Goal: Transaction & Acquisition: Purchase product/service

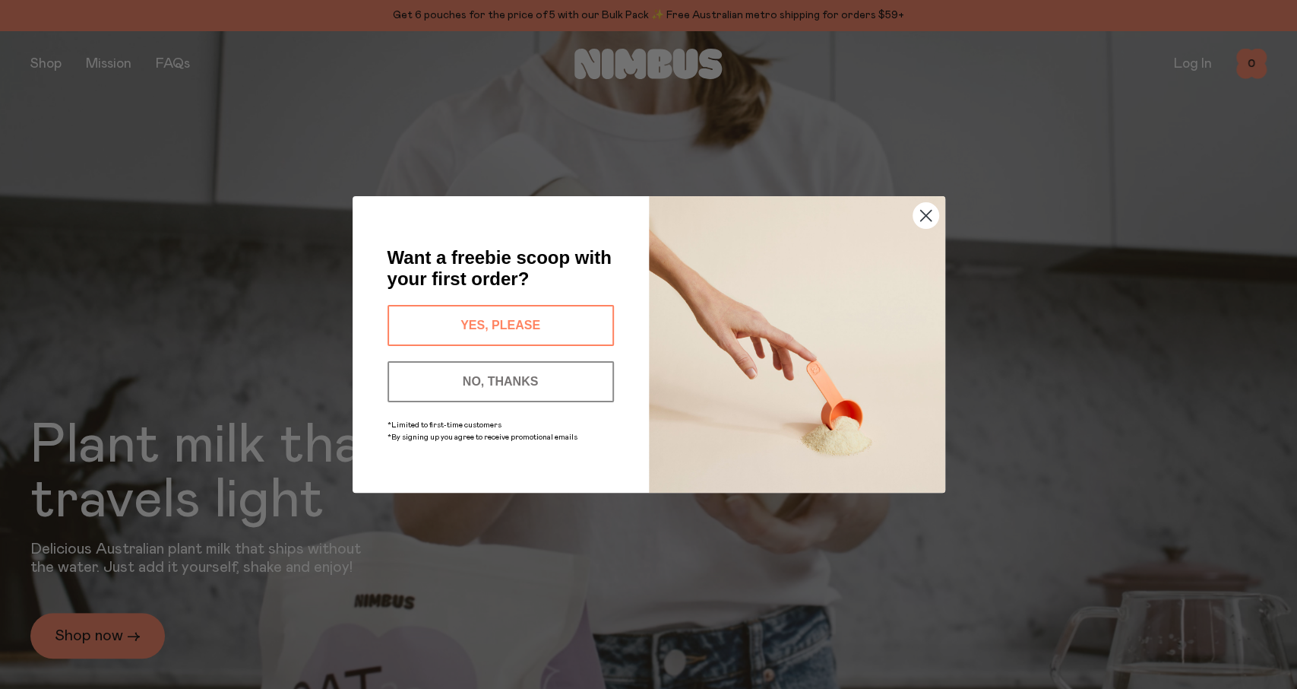
click at [914, 217] on circle "Close dialog" at bounding box center [925, 215] width 25 height 25
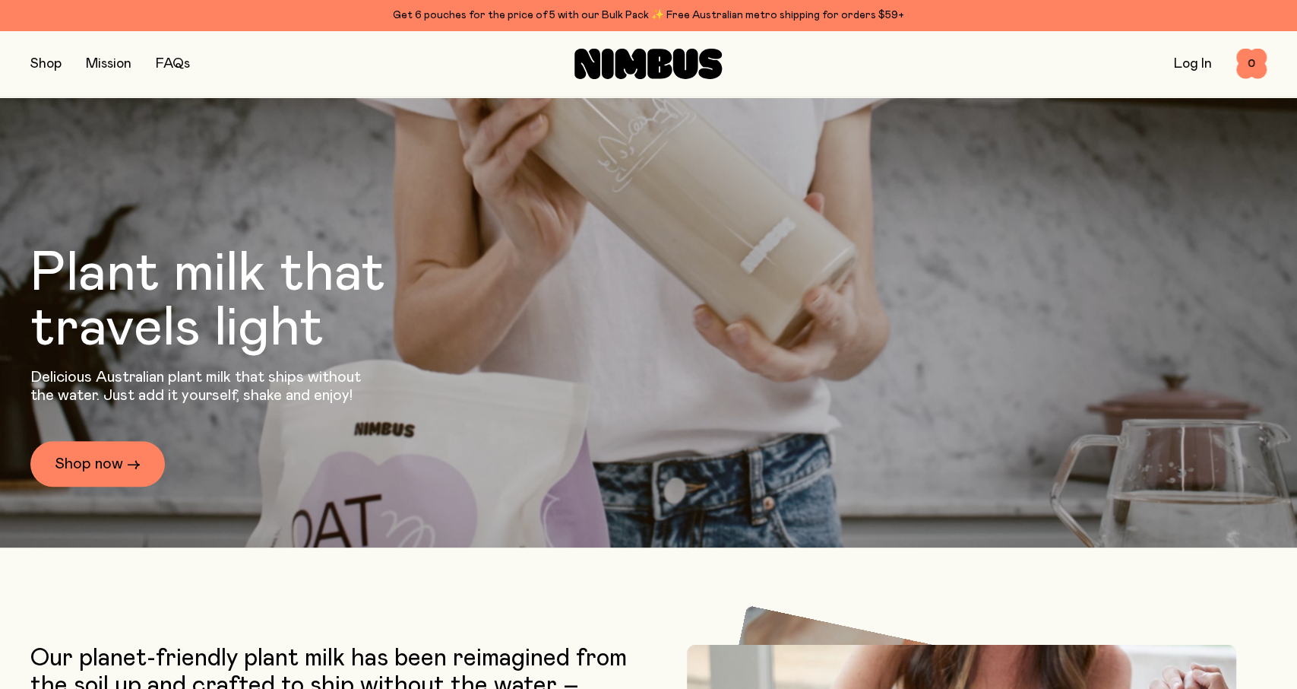
scroll to position [316, 0]
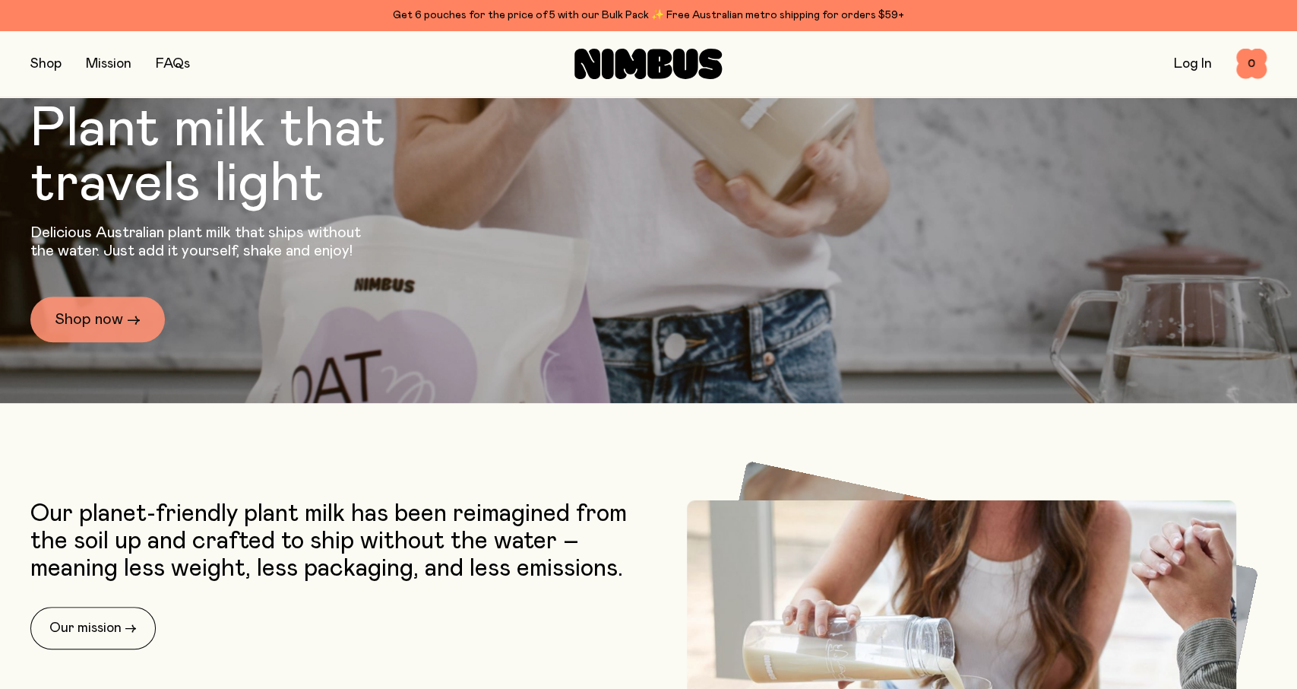
click at [85, 316] on link "Shop now →" at bounding box center [97, 319] width 135 height 46
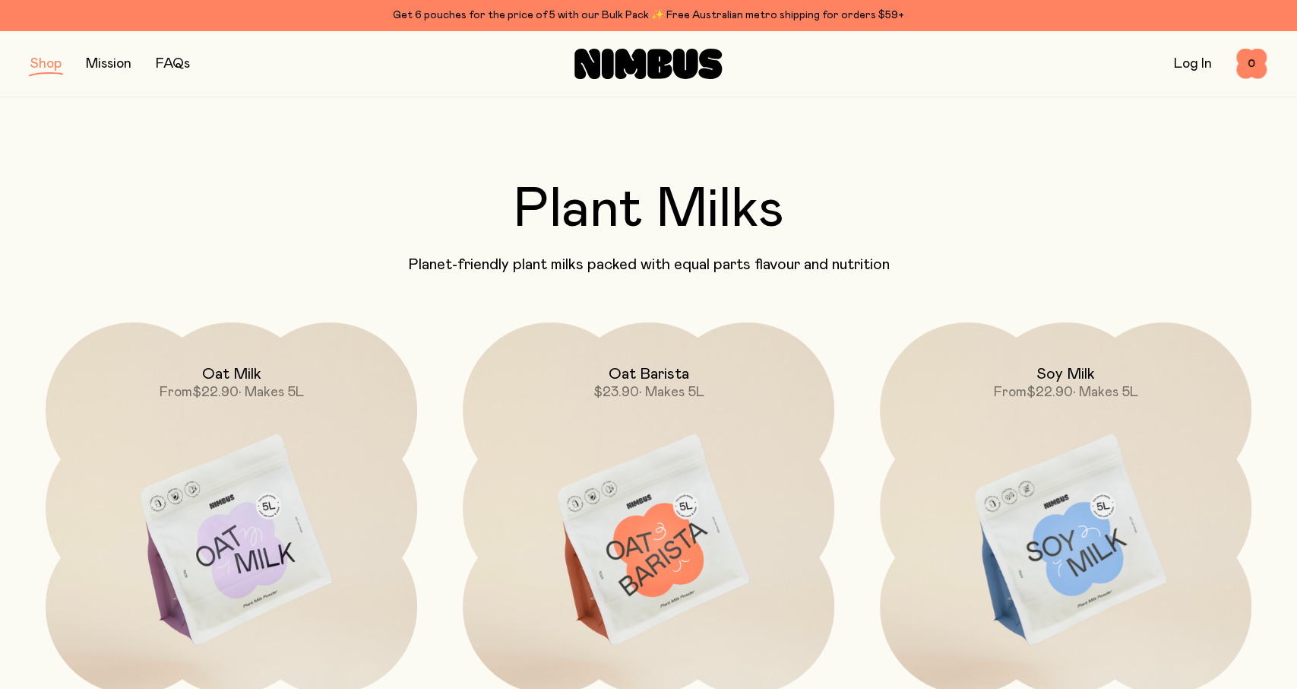
click at [55, 62] on button "button" at bounding box center [45, 63] width 31 height 21
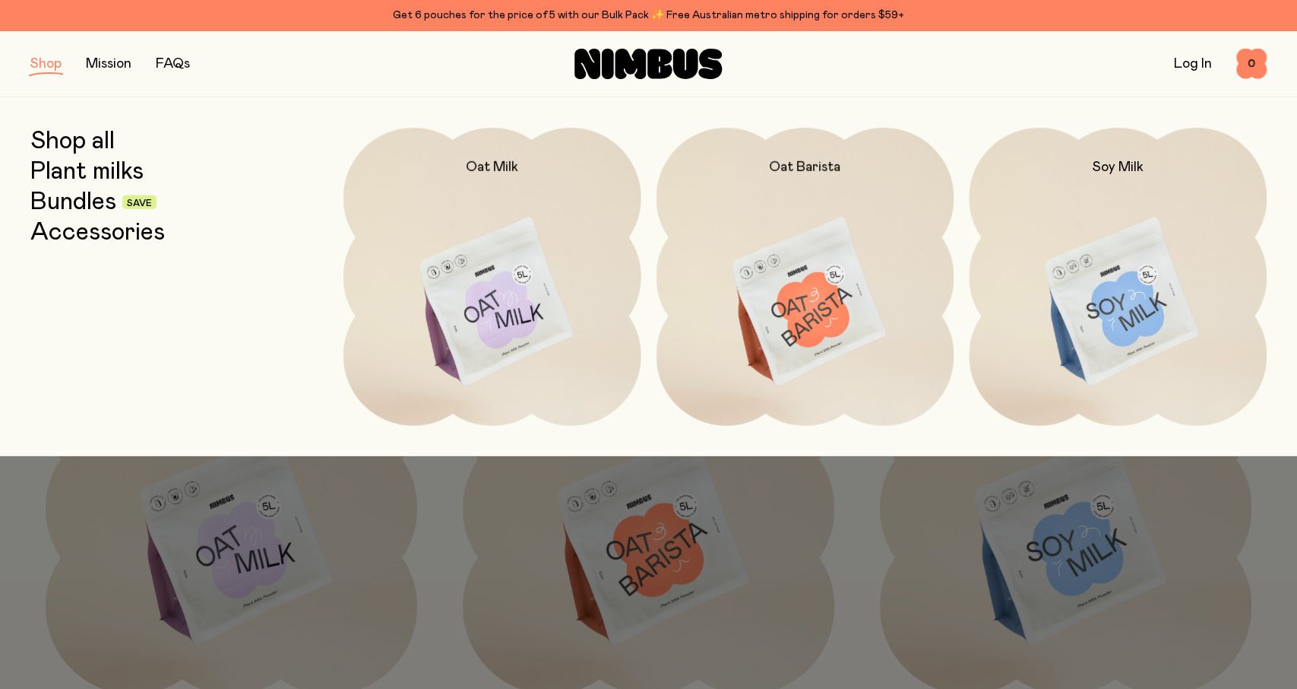
click at [99, 144] on link "Shop all" at bounding box center [72, 141] width 84 height 27
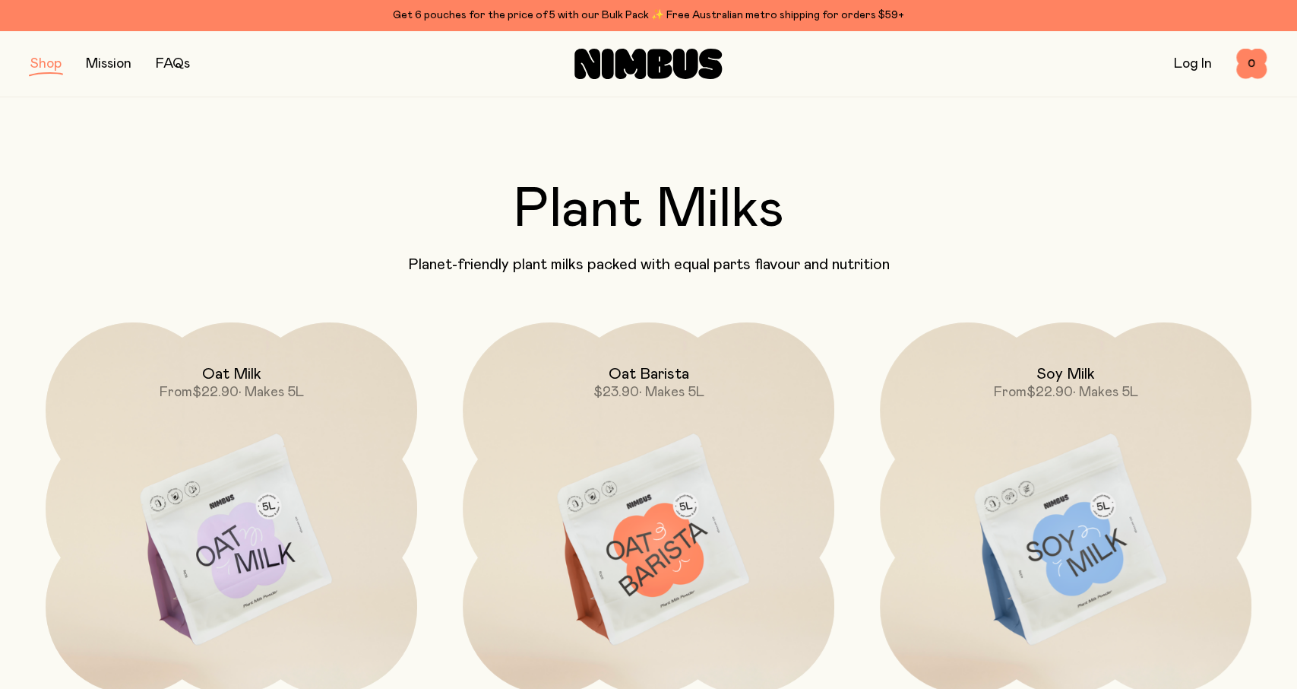
click at [43, 65] on button "button" at bounding box center [45, 63] width 31 height 21
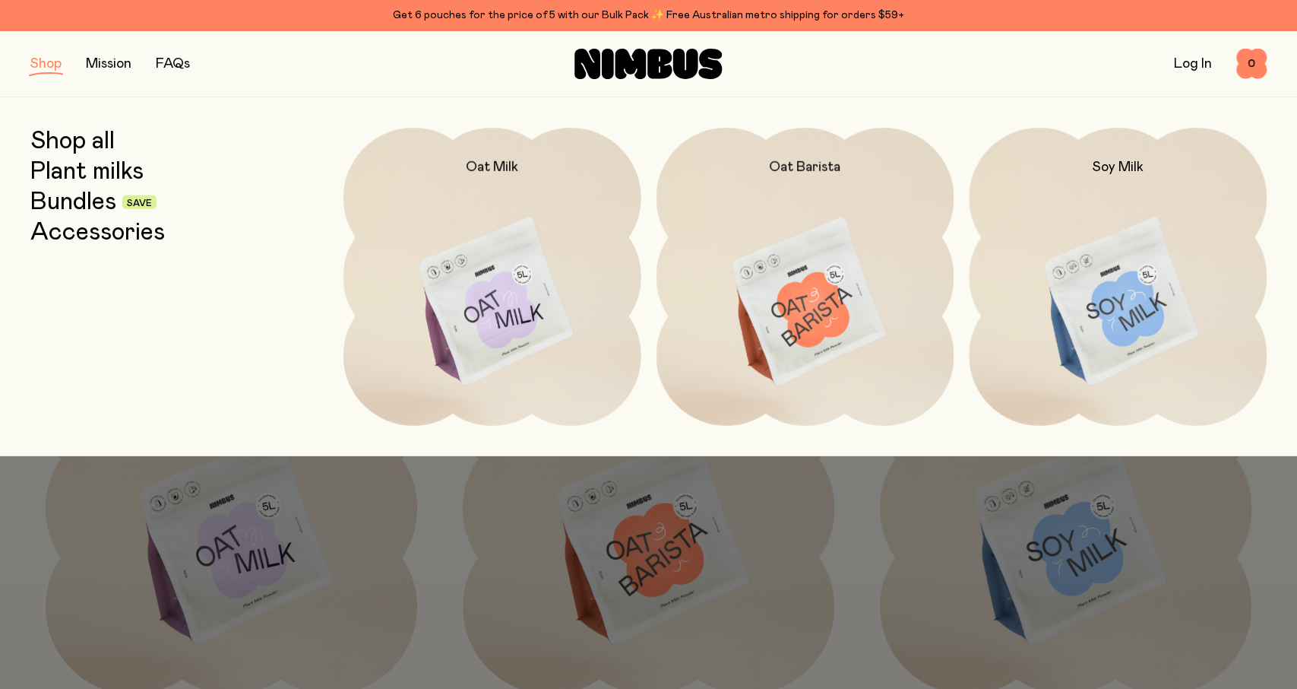
click at [74, 138] on link "Shop all" at bounding box center [72, 141] width 84 height 27
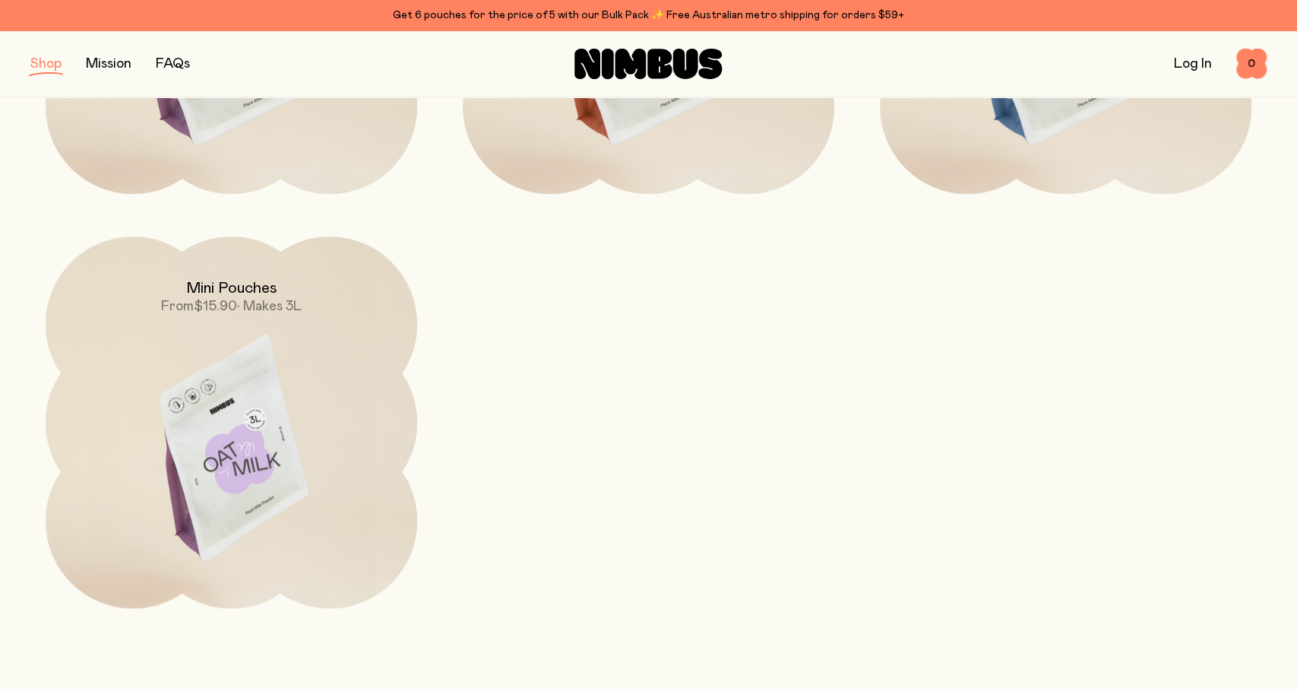
scroll to position [553, 0]
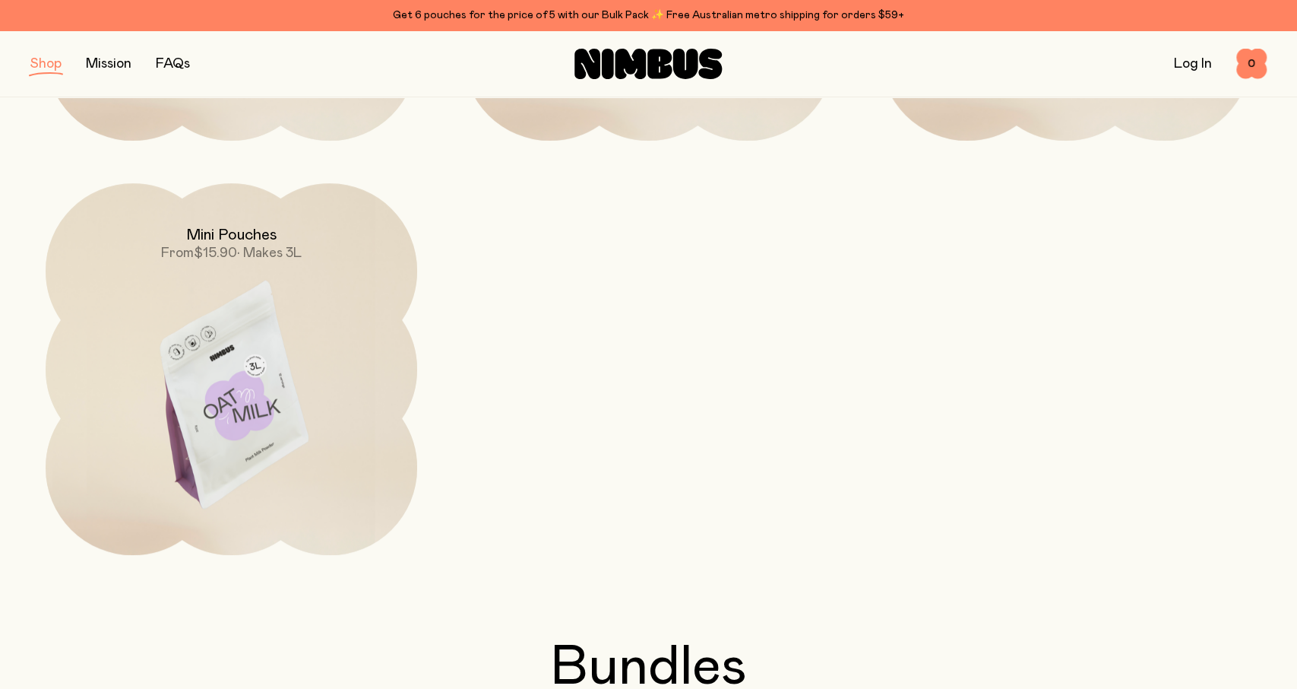
click at [352, 324] on img at bounding box center [232, 401] width 372 height 437
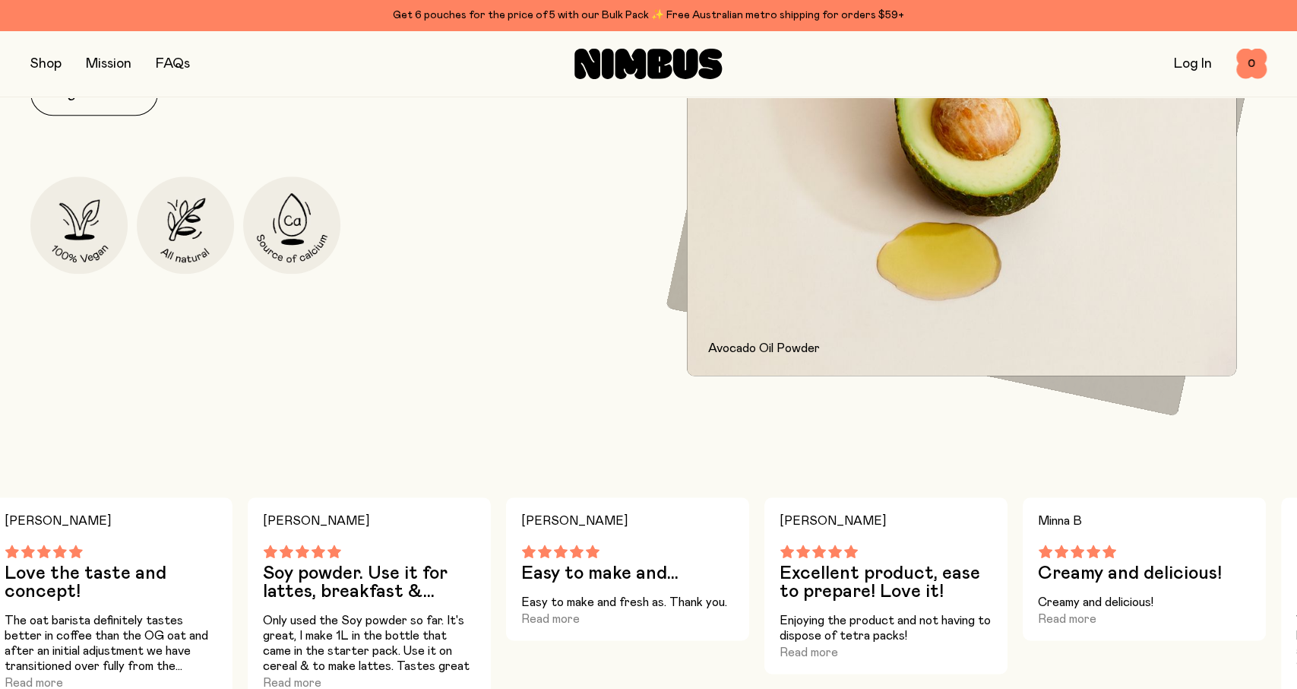
scroll to position [870, 0]
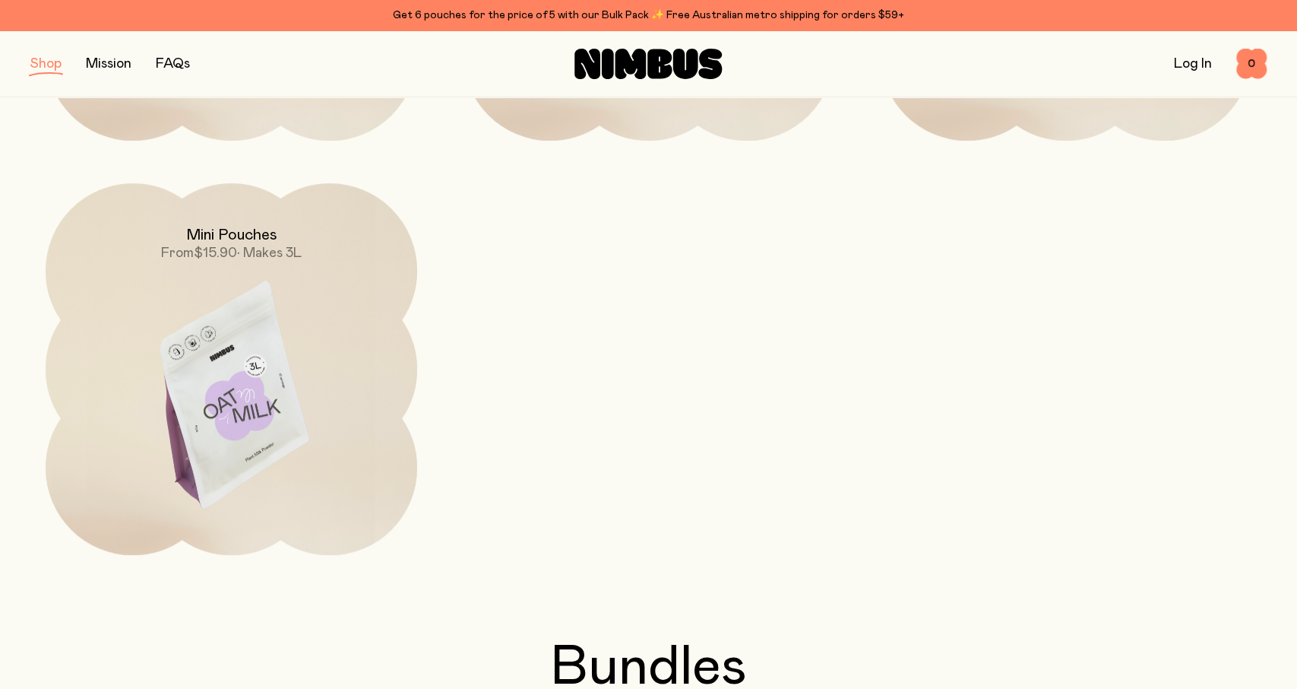
scroll to position [158, 0]
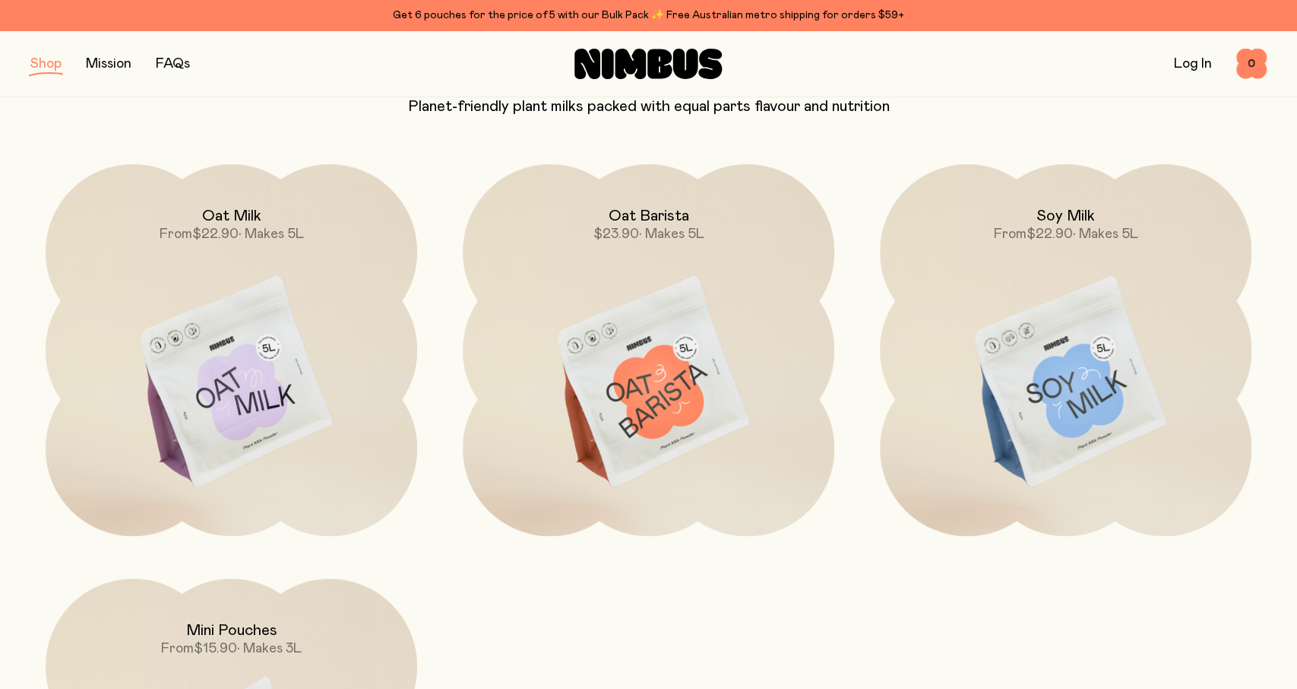
click at [279, 253] on img at bounding box center [232, 382] width 372 height 437
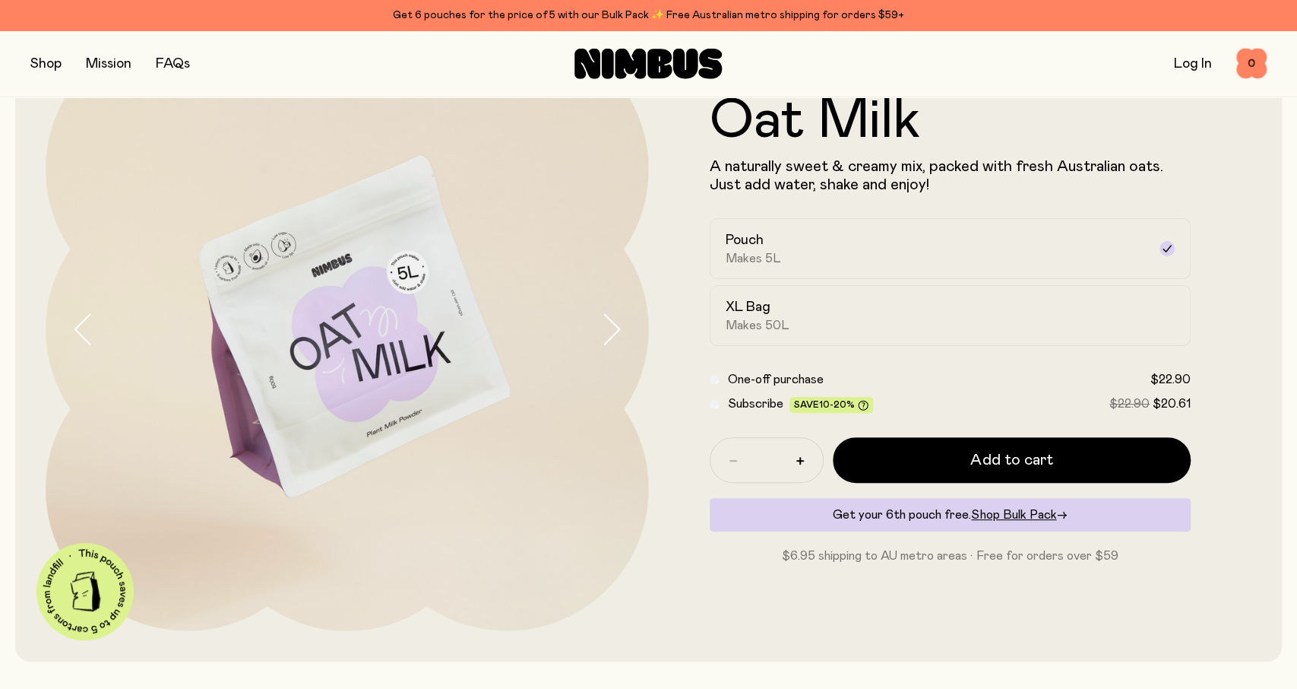
scroll to position [158, 0]
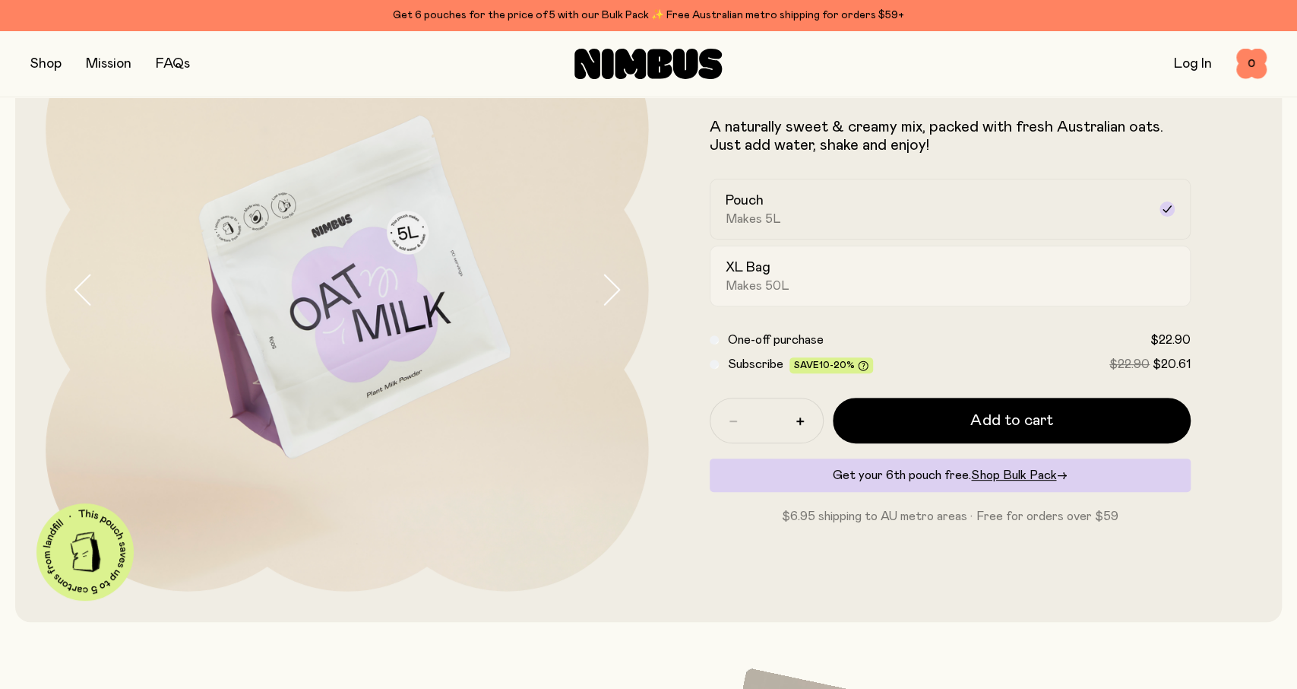
click at [770, 273] on h2 "XL Bag" at bounding box center [748, 267] width 45 height 18
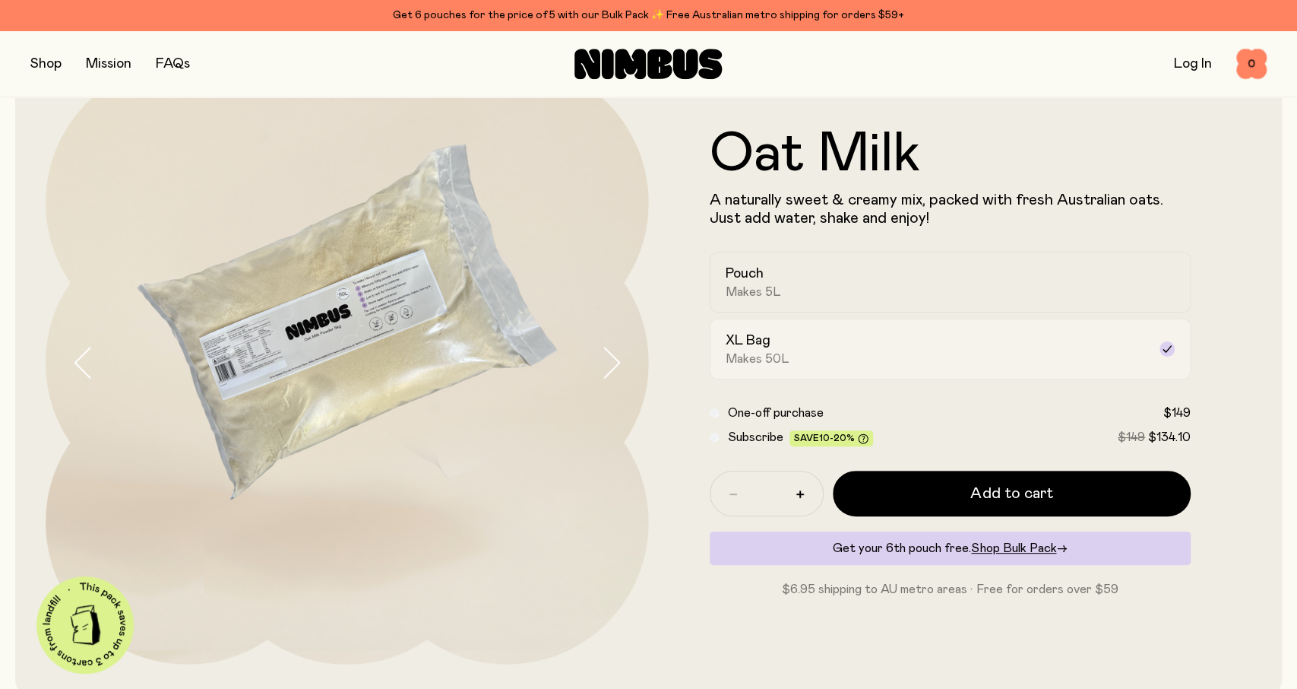
scroll to position [79, 0]
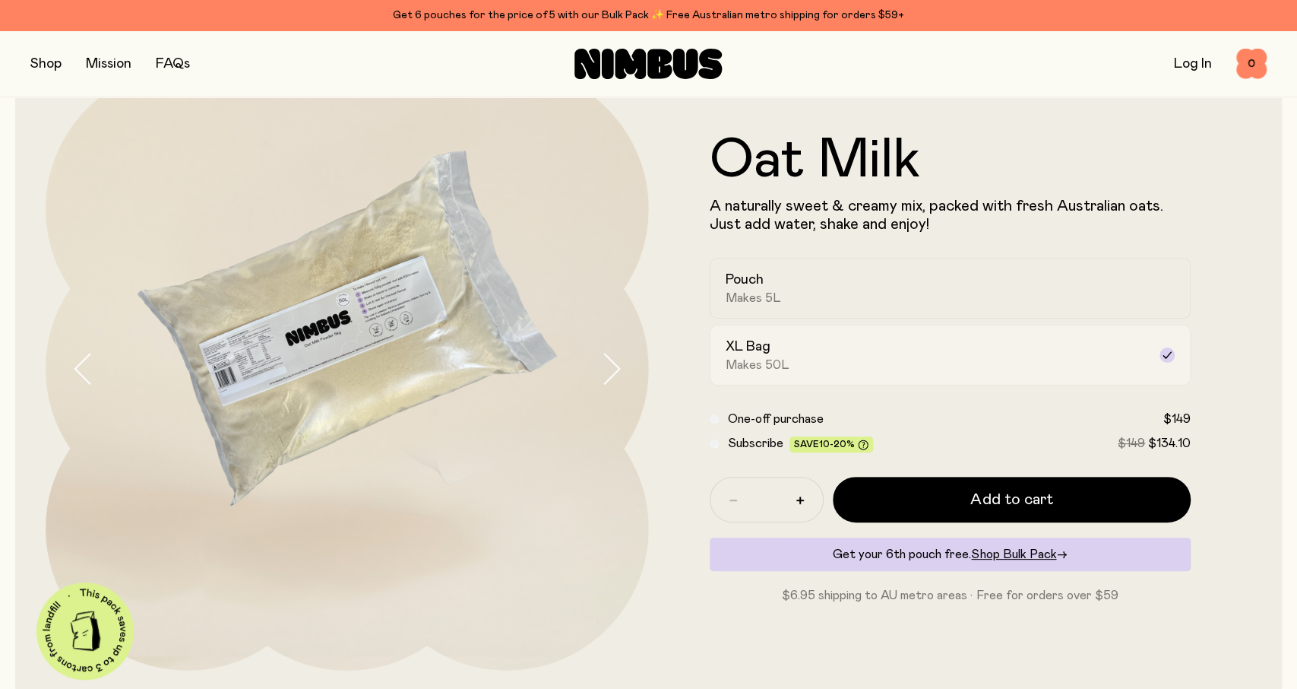
click at [770, 273] on div "Pouch Makes 5L" at bounding box center [937, 288] width 423 height 35
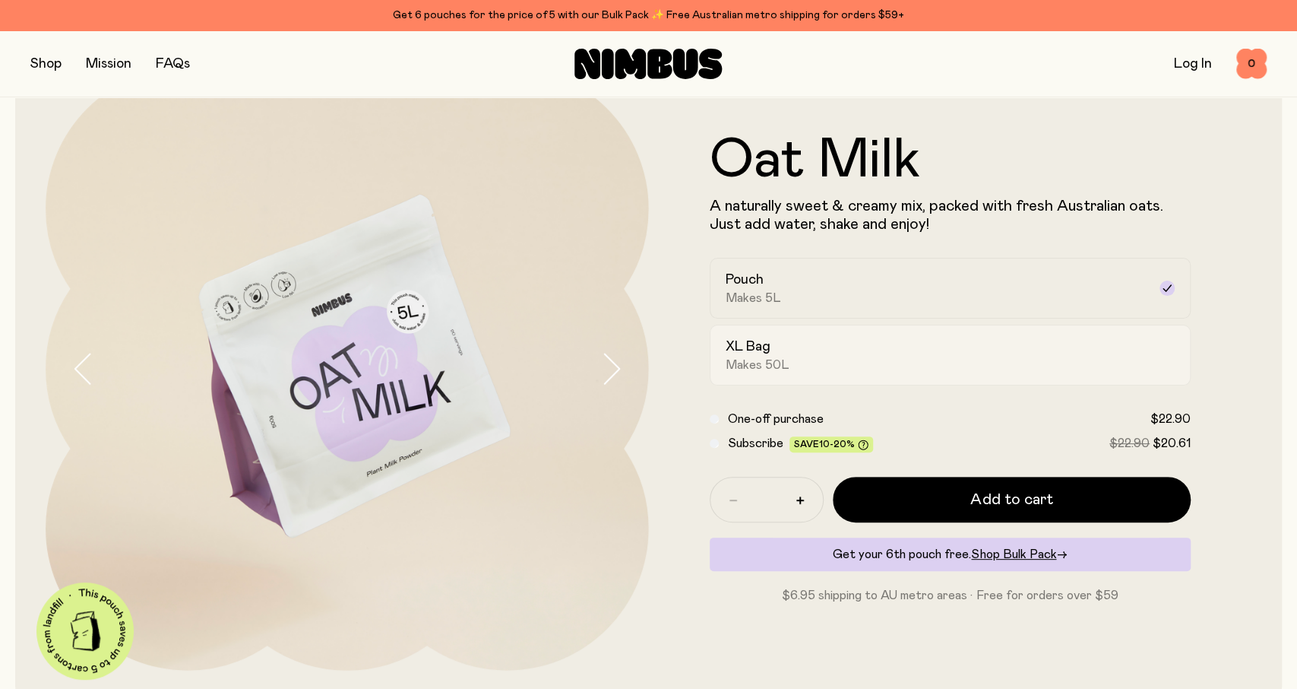
click at [762, 375] on label "XL Bag Makes 50L" at bounding box center [951, 355] width 482 height 61
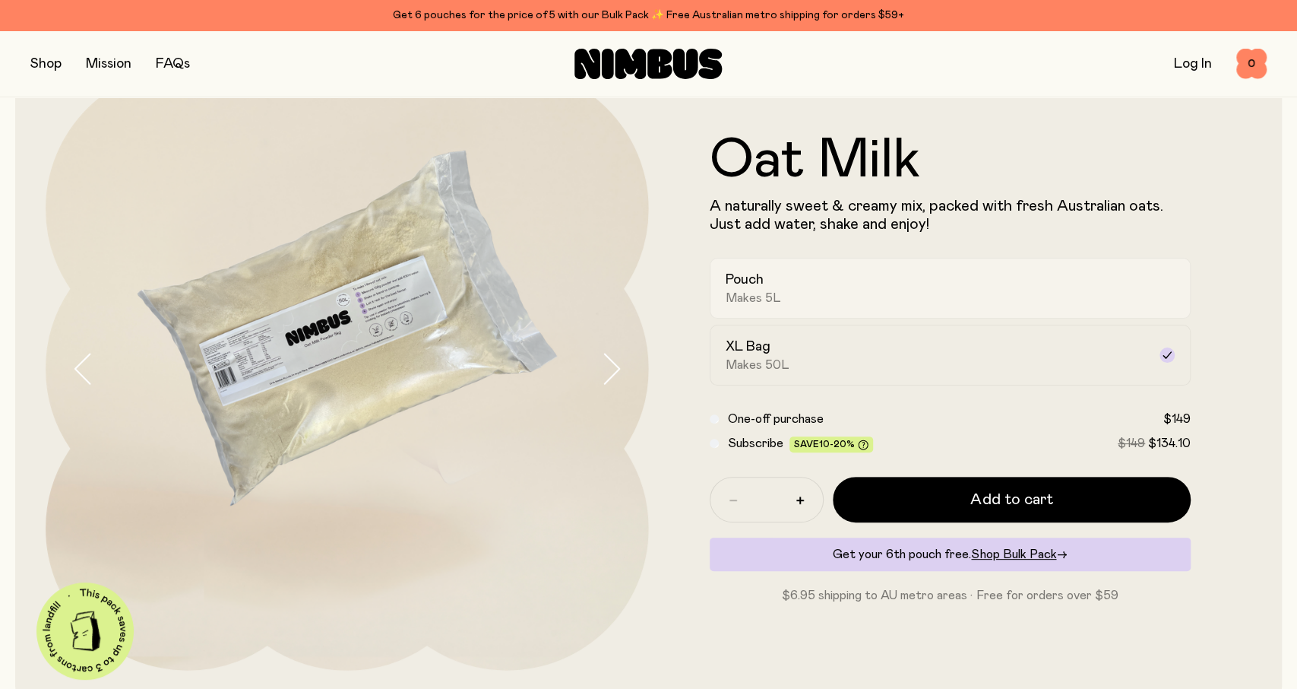
click at [793, 283] on div "Pouch Makes 5L" at bounding box center [937, 288] width 423 height 35
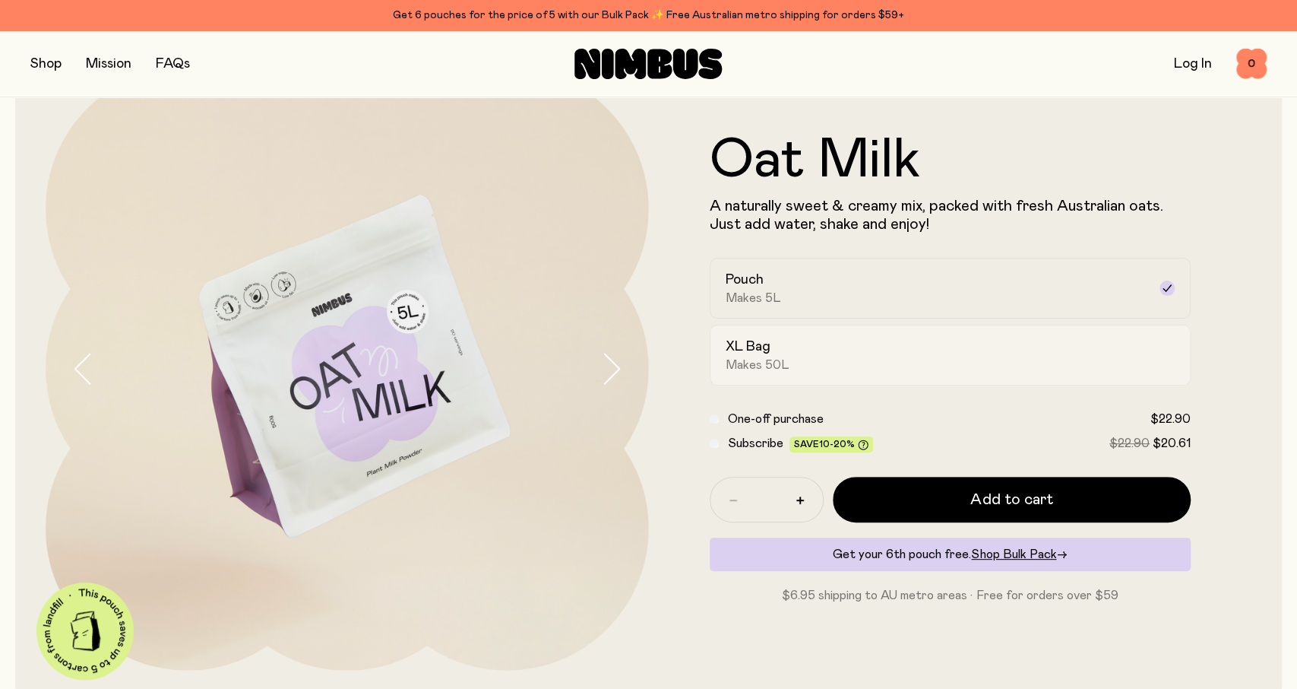
click at [770, 347] on h2 "XL Bag" at bounding box center [748, 346] width 45 height 18
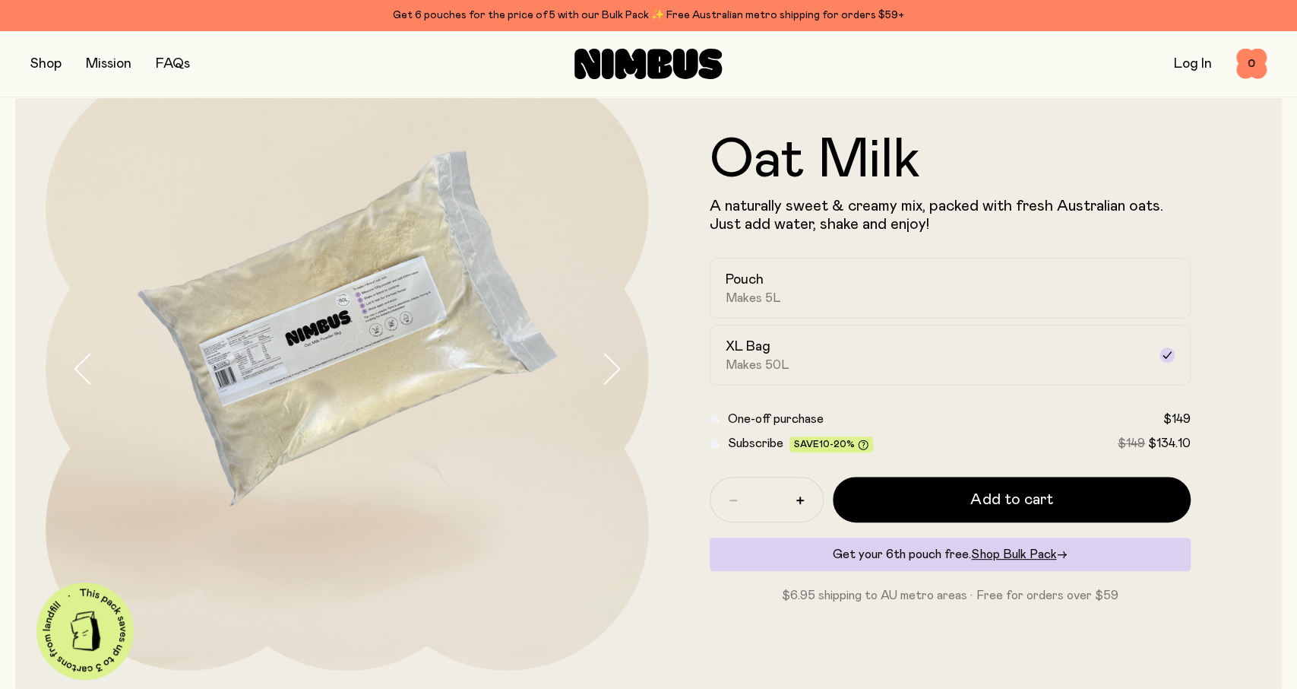
click at [357, 307] on img at bounding box center [347, 368] width 603 height 603
click at [804, 297] on div "Pouch Makes 5L" at bounding box center [937, 288] width 423 height 35
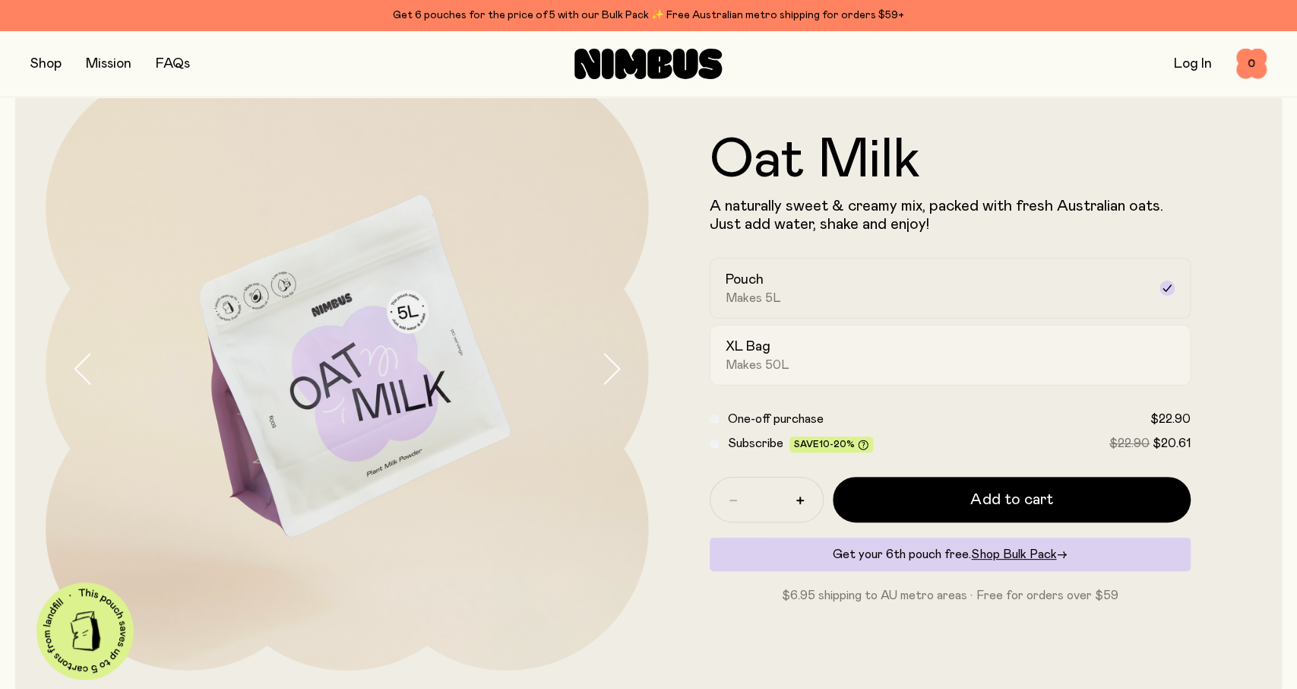
scroll to position [0, 0]
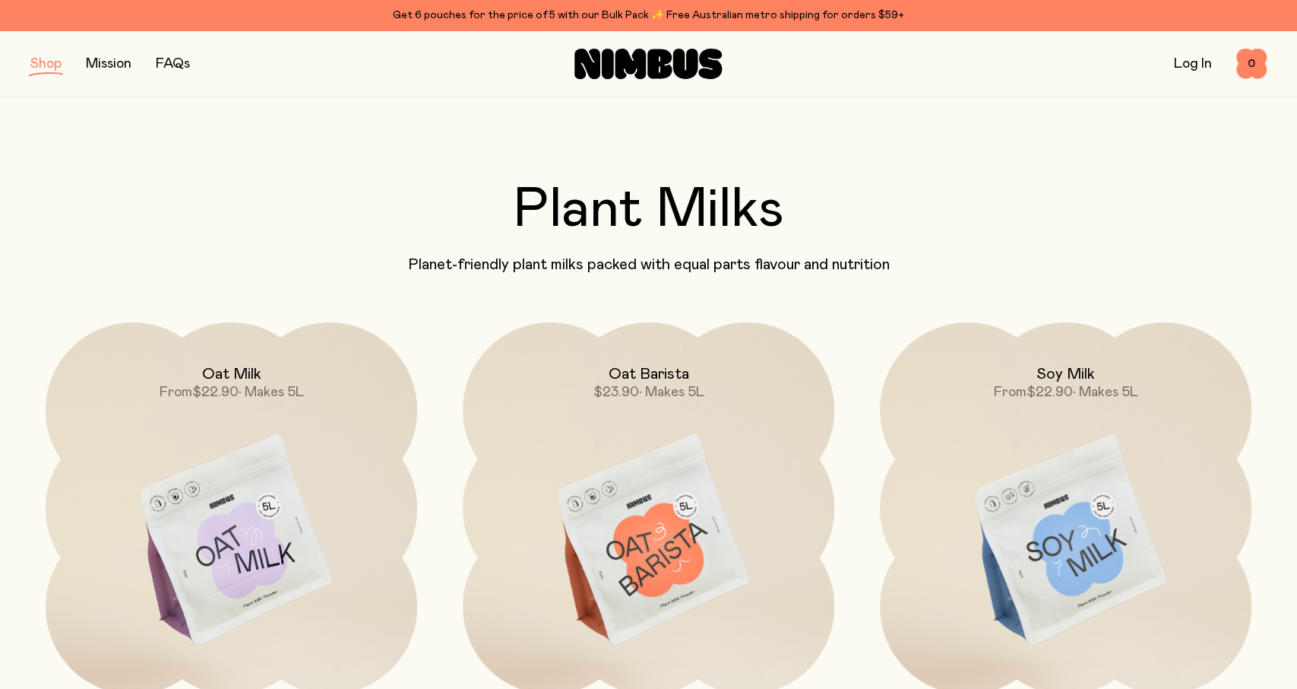
scroll to position [158, 0]
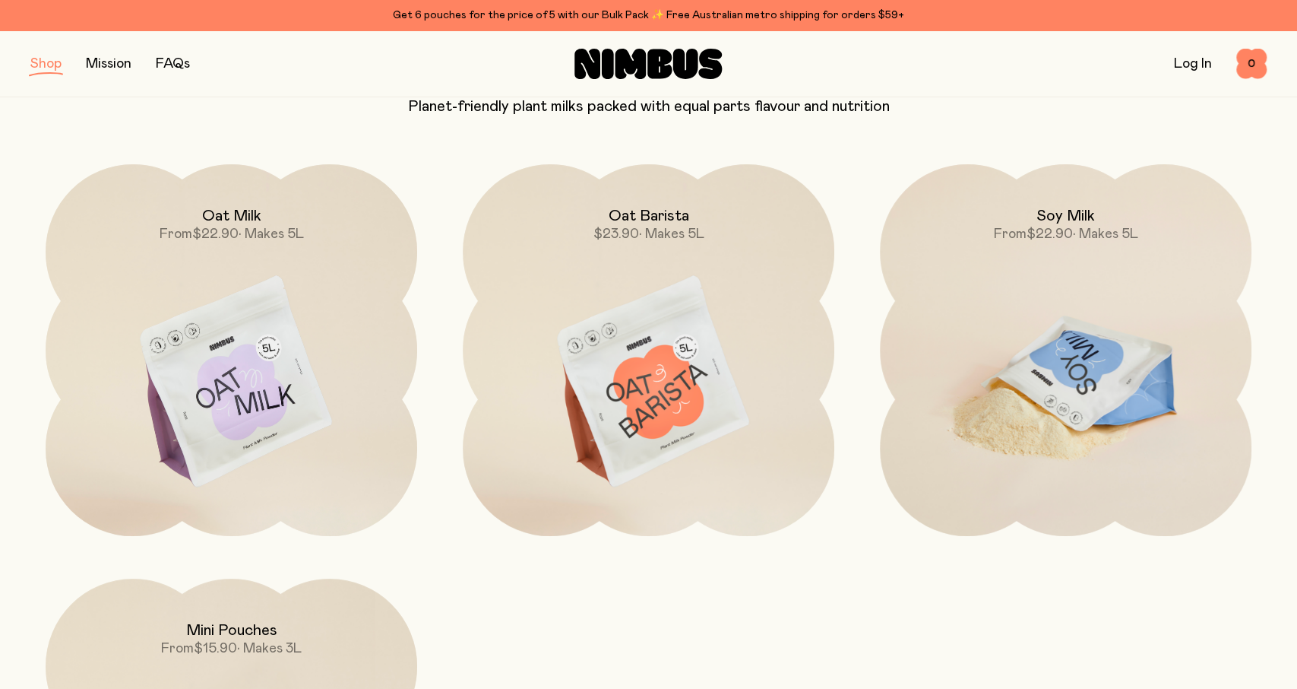
click at [1099, 419] on img at bounding box center [1066, 382] width 372 height 437
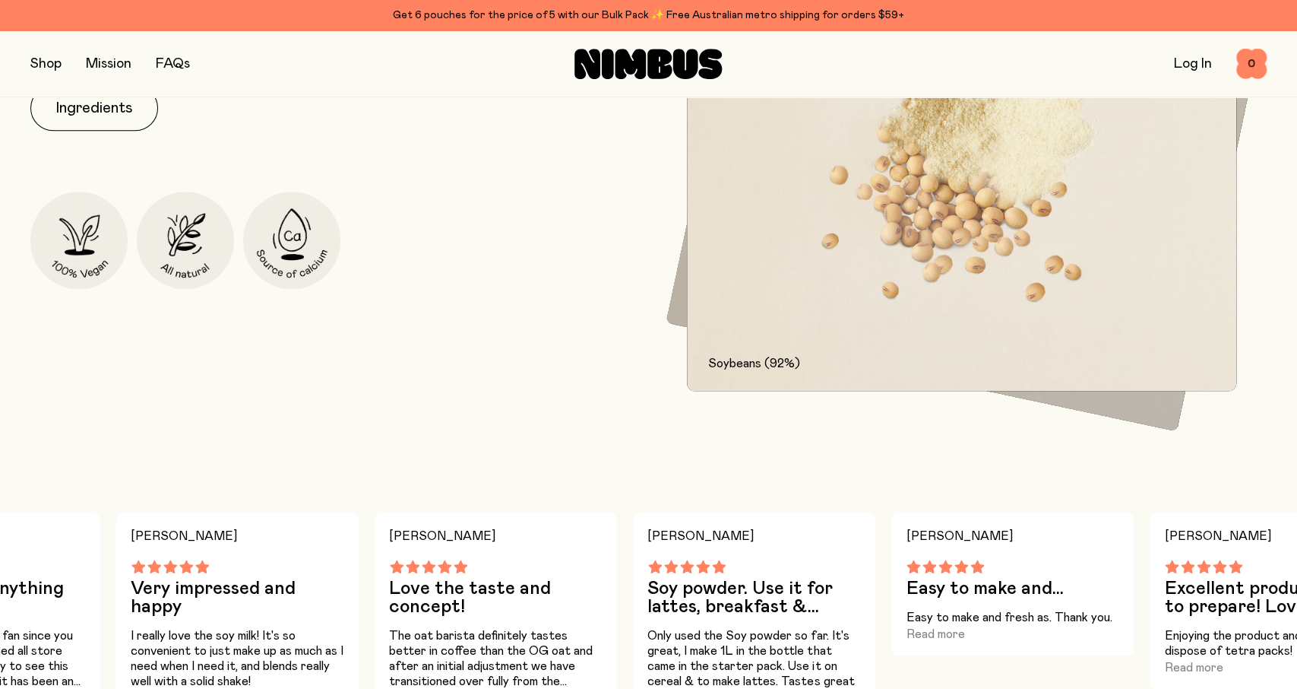
scroll to position [790, 0]
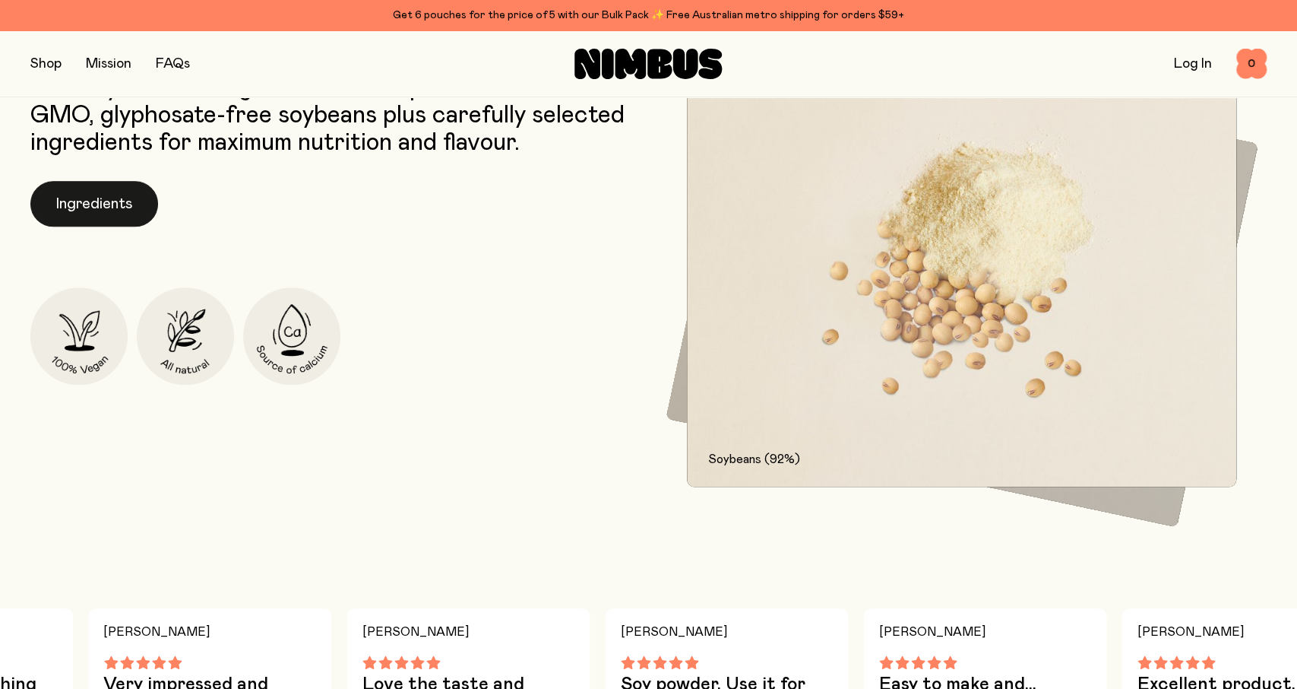
click at [141, 182] on div "Our Soy Milk mix is gluten free and packed with non-GMO, glyphosate-free soybea…" at bounding box center [335, 280] width 611 height 413
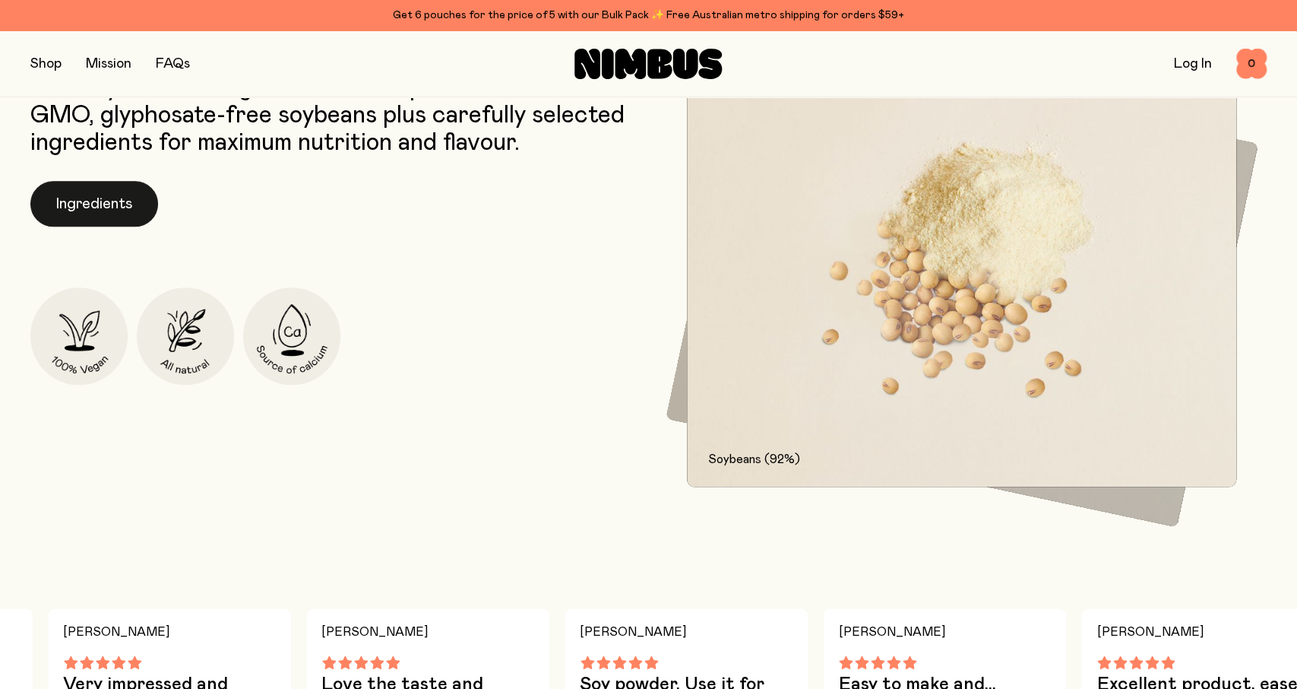
click at [139, 194] on button "Ingredients" at bounding box center [94, 204] width 128 height 46
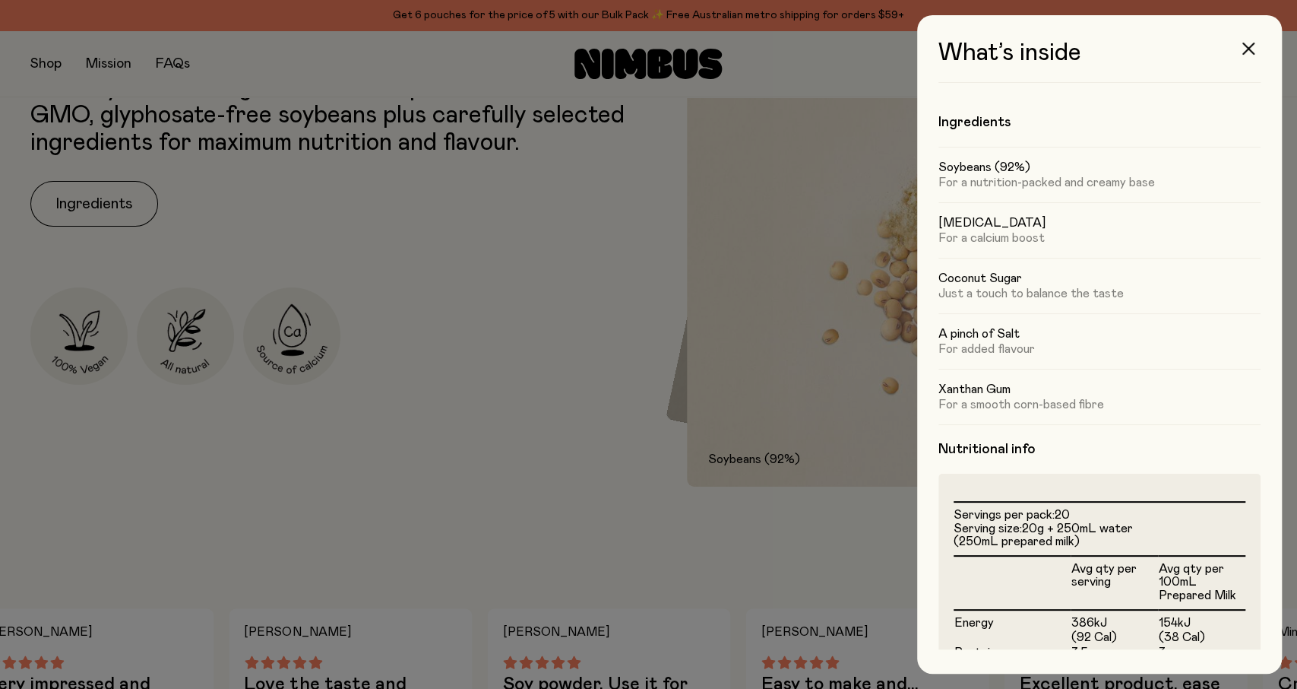
scroll to position [293, 0]
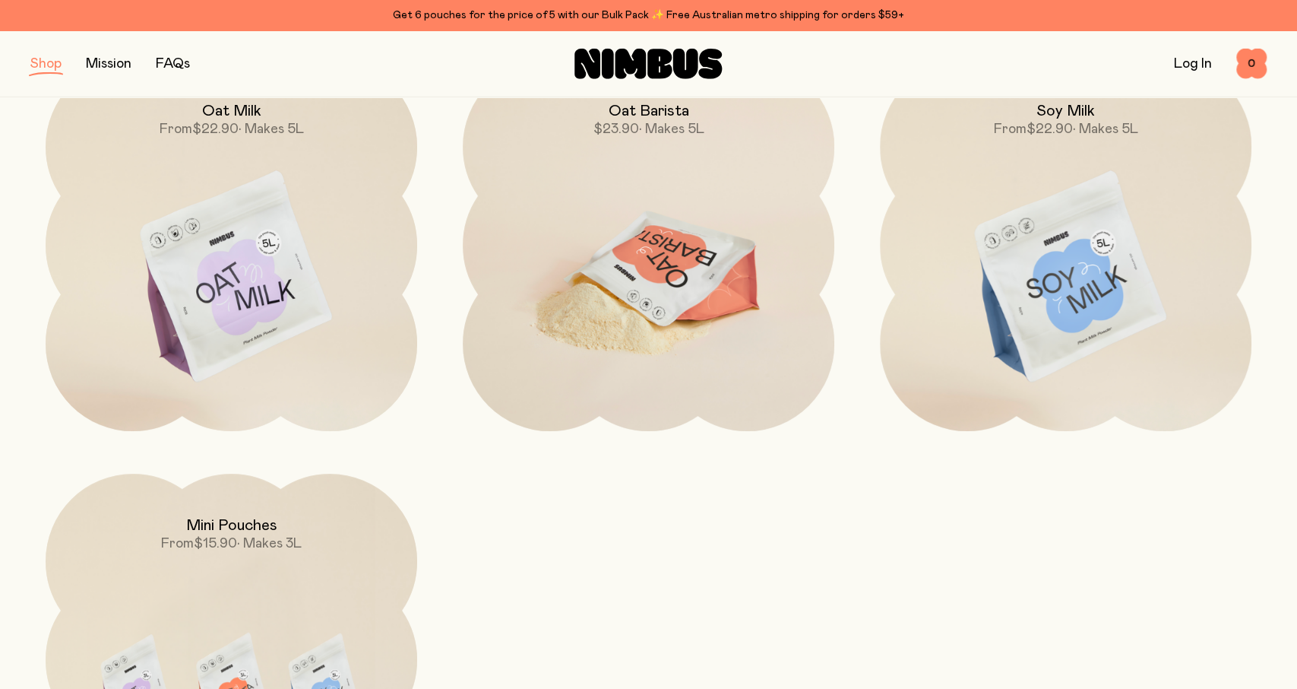
scroll to position [125, 0]
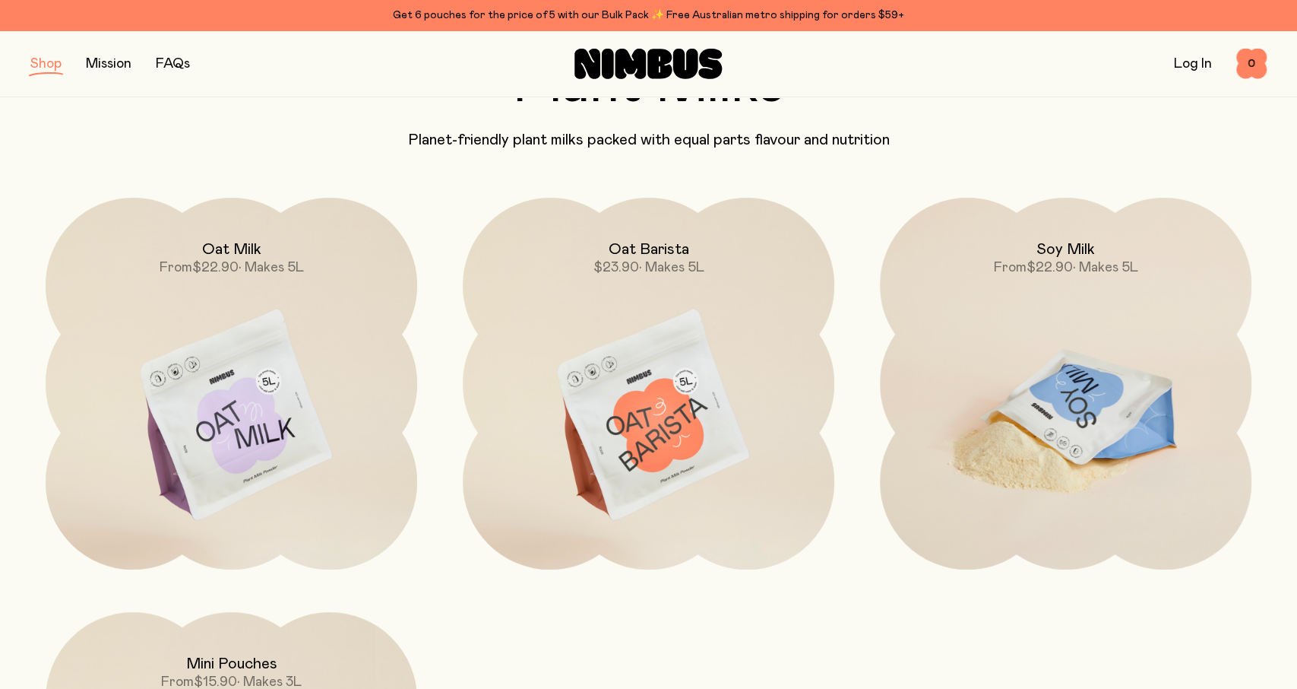
click at [1016, 315] on img at bounding box center [1066, 416] width 372 height 437
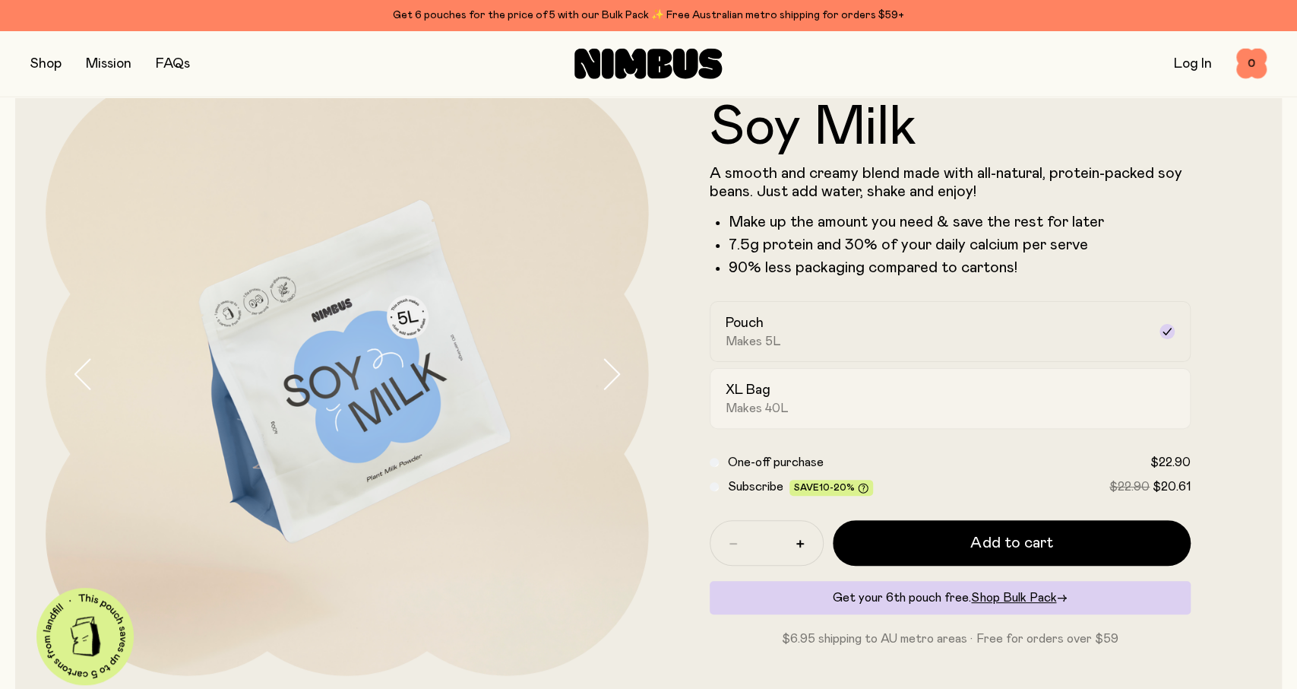
scroll to position [79, 0]
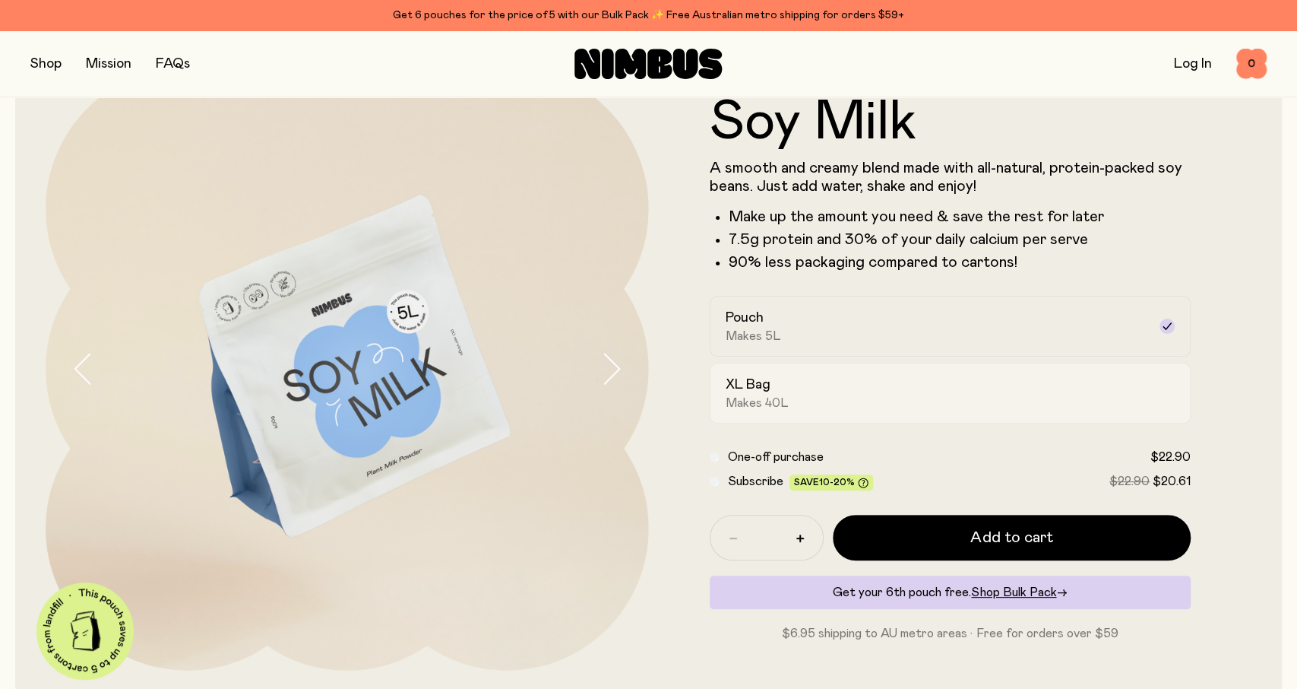
click at [926, 404] on div "XL Bag Makes 40L" at bounding box center [937, 392] width 423 height 35
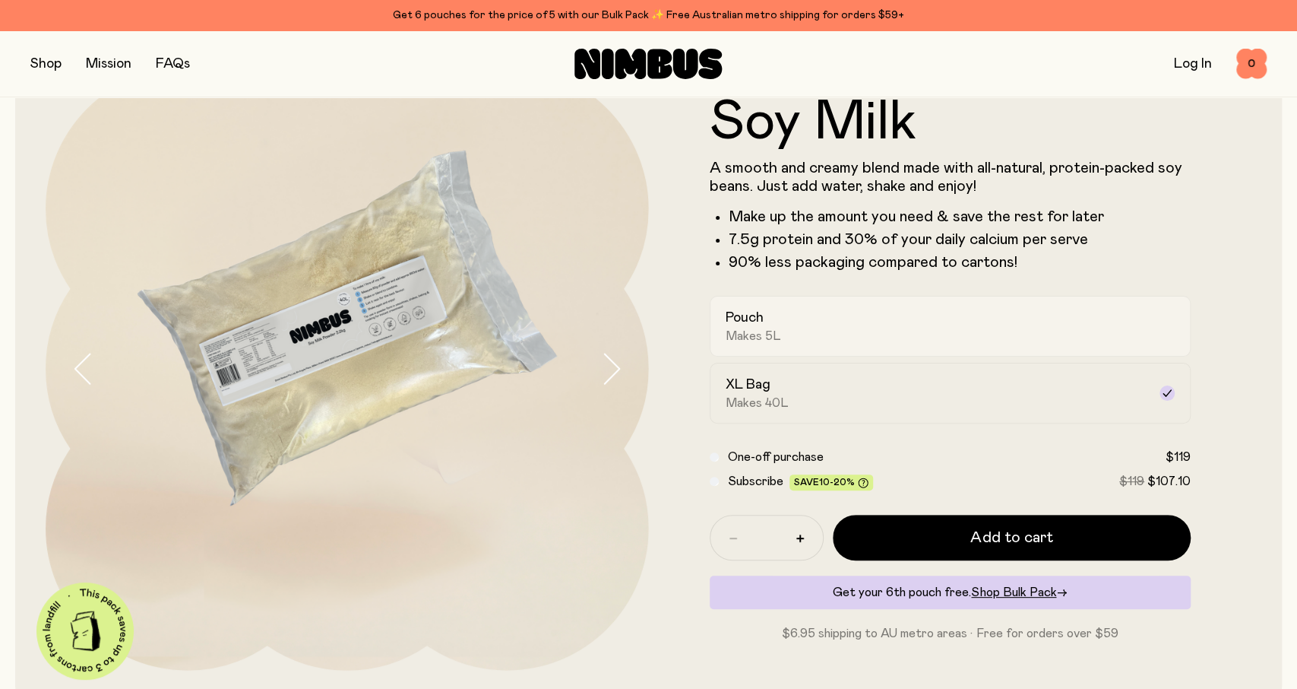
click at [929, 318] on div "Pouch Makes 5L" at bounding box center [937, 326] width 423 height 35
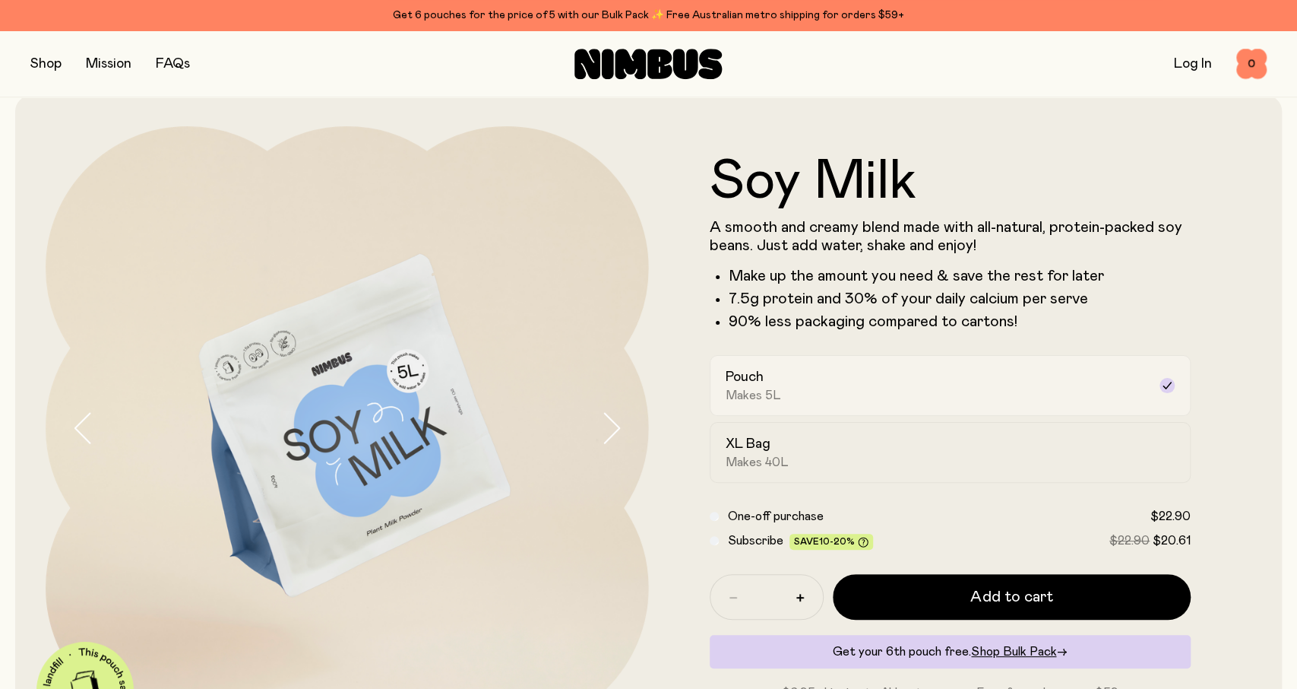
scroll to position [0, 0]
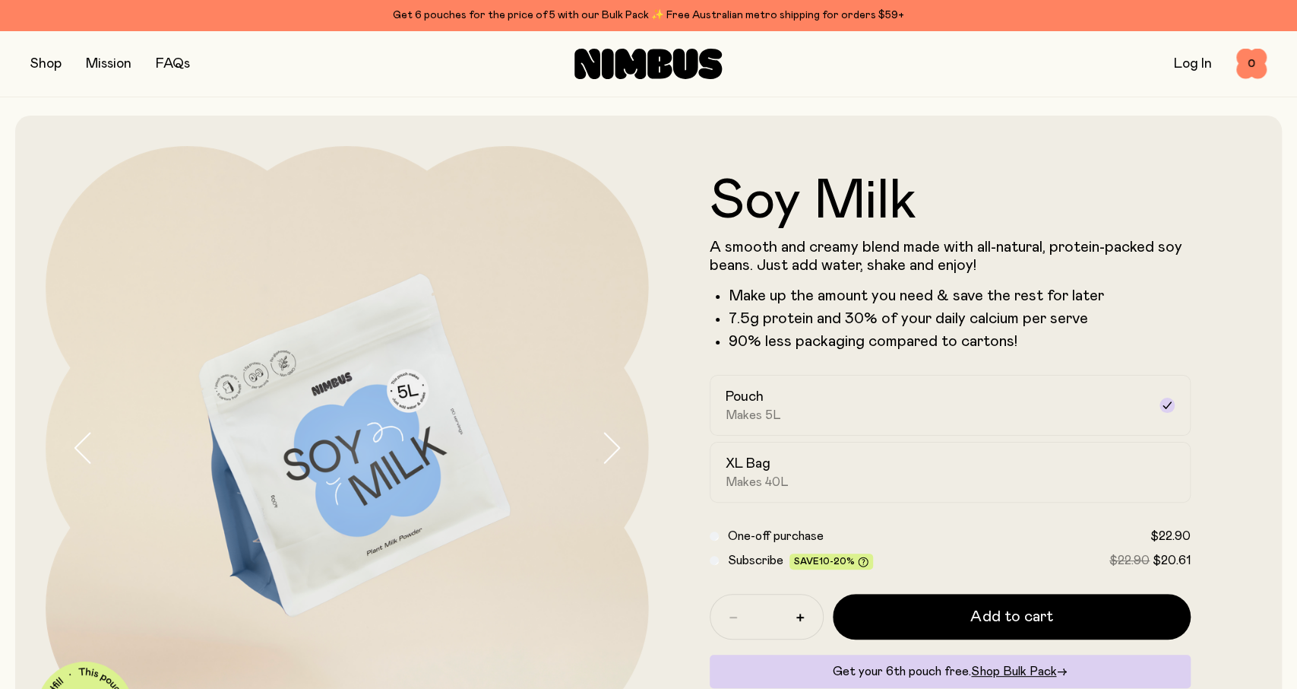
click at [686, 14] on div "Get 6 pouches for the price of 5 with our Bulk Pack ✨ Free Australian metro shi…" at bounding box center [648, 15] width 1237 height 18
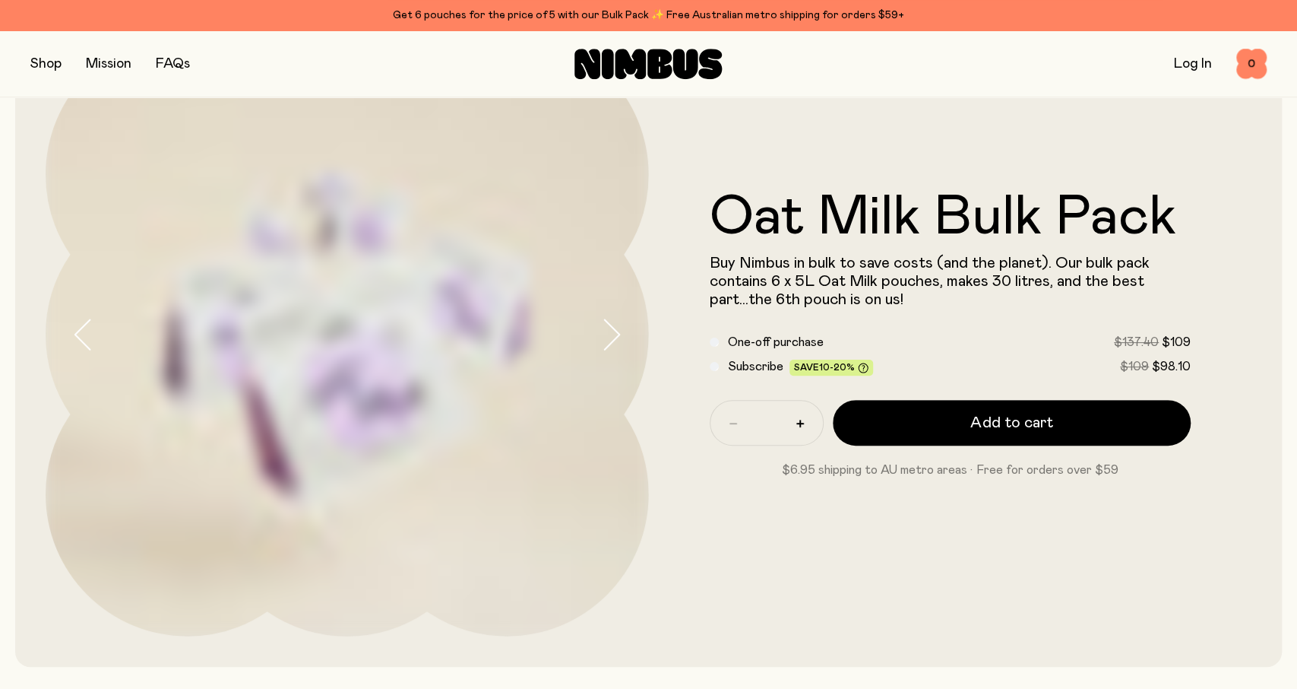
scroll to position [79, 0]
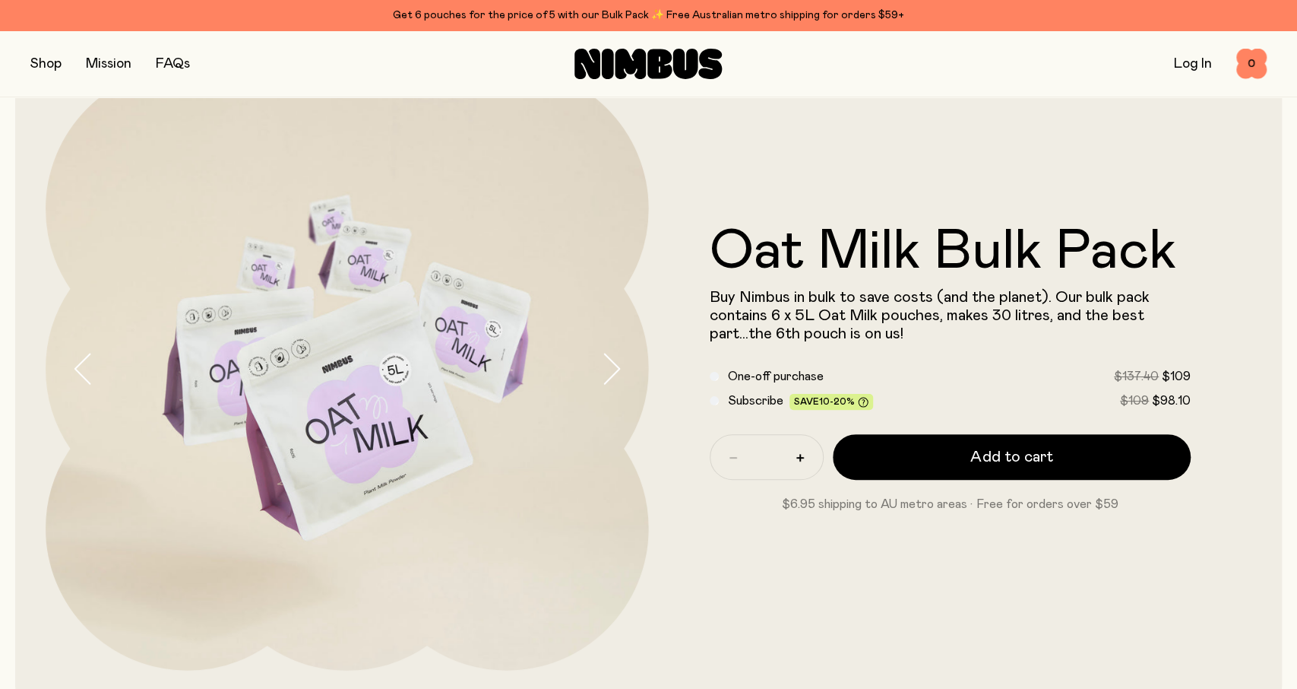
click at [55, 63] on button "button" at bounding box center [45, 63] width 31 height 21
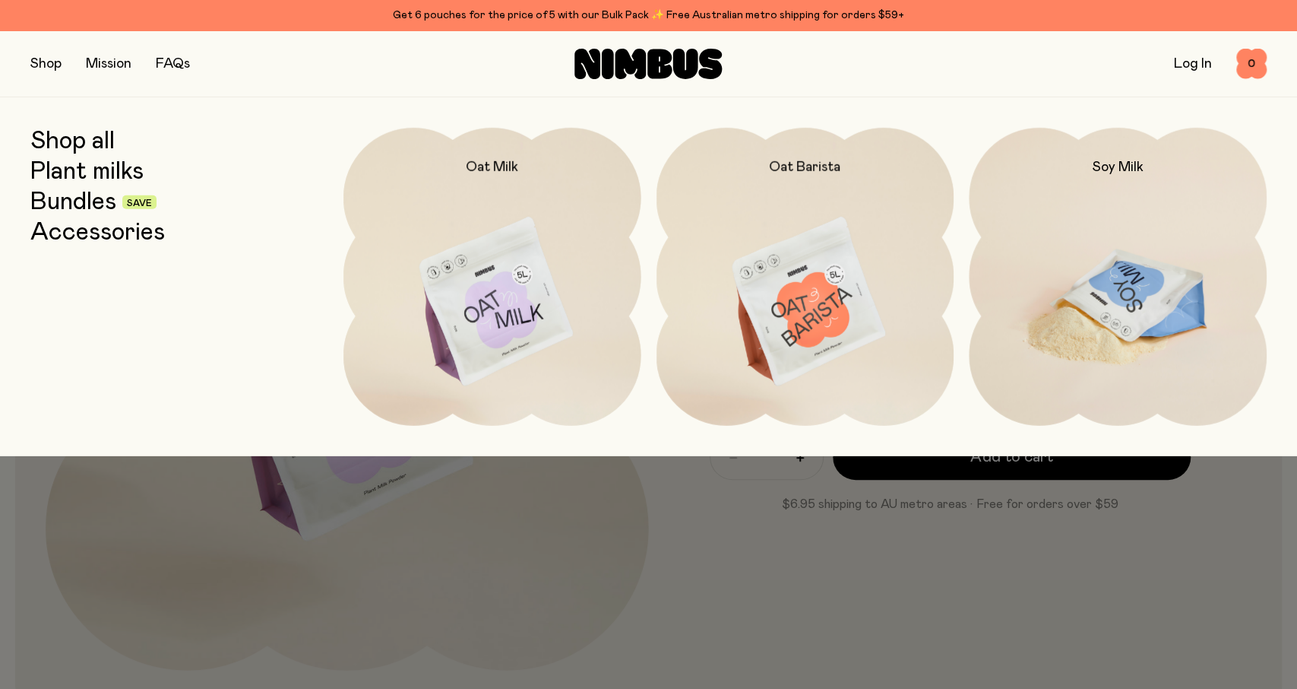
click at [1103, 270] on img at bounding box center [1118, 303] width 298 height 350
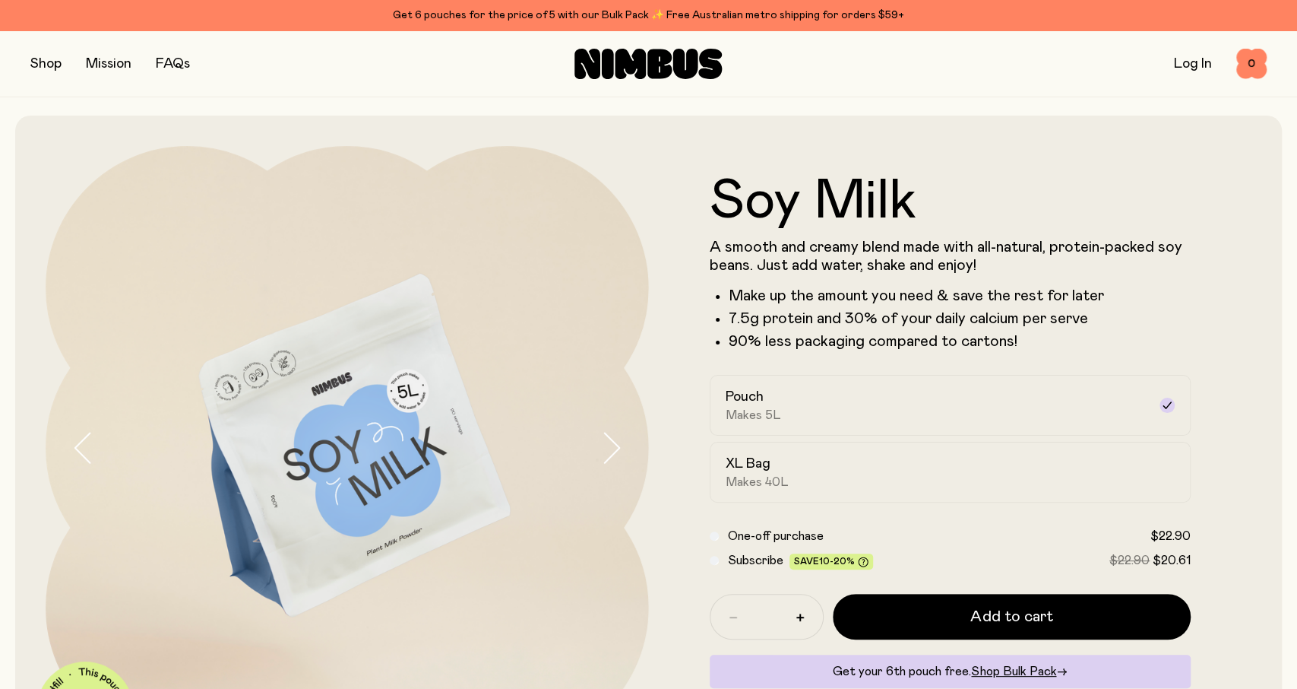
click at [40, 63] on button "button" at bounding box center [45, 63] width 31 height 21
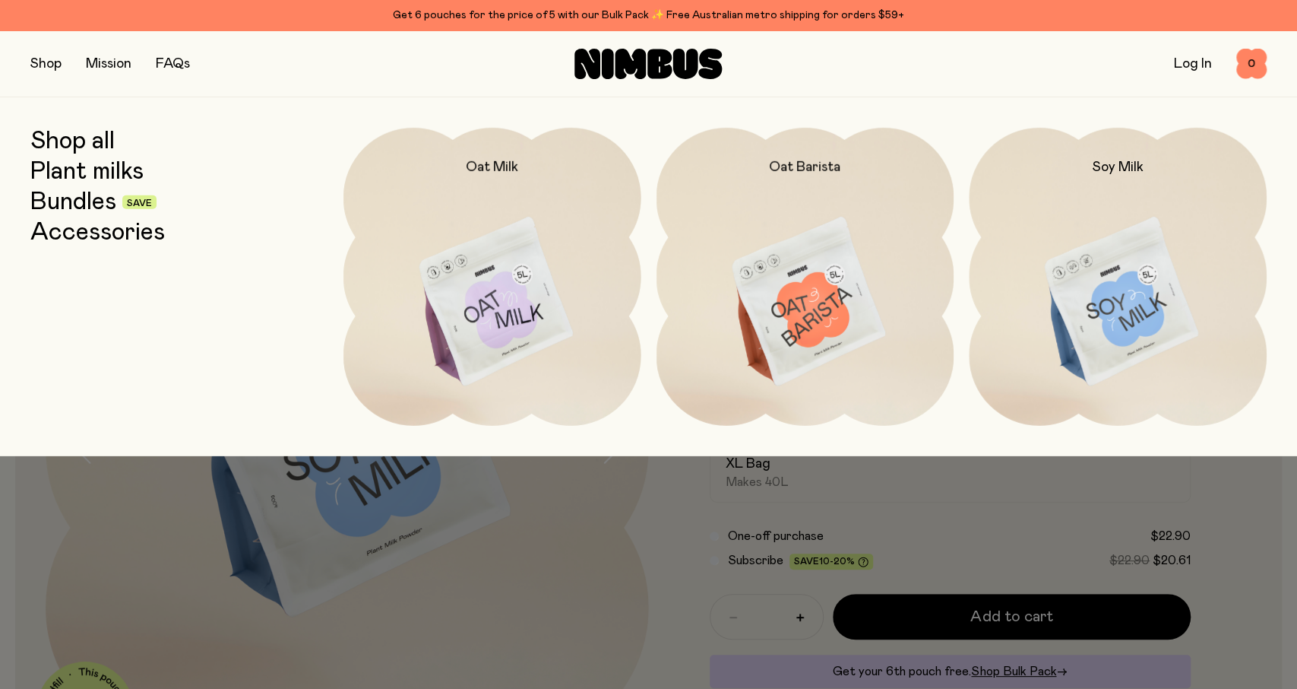
click at [46, 198] on link "Bundles" at bounding box center [73, 201] width 86 height 27
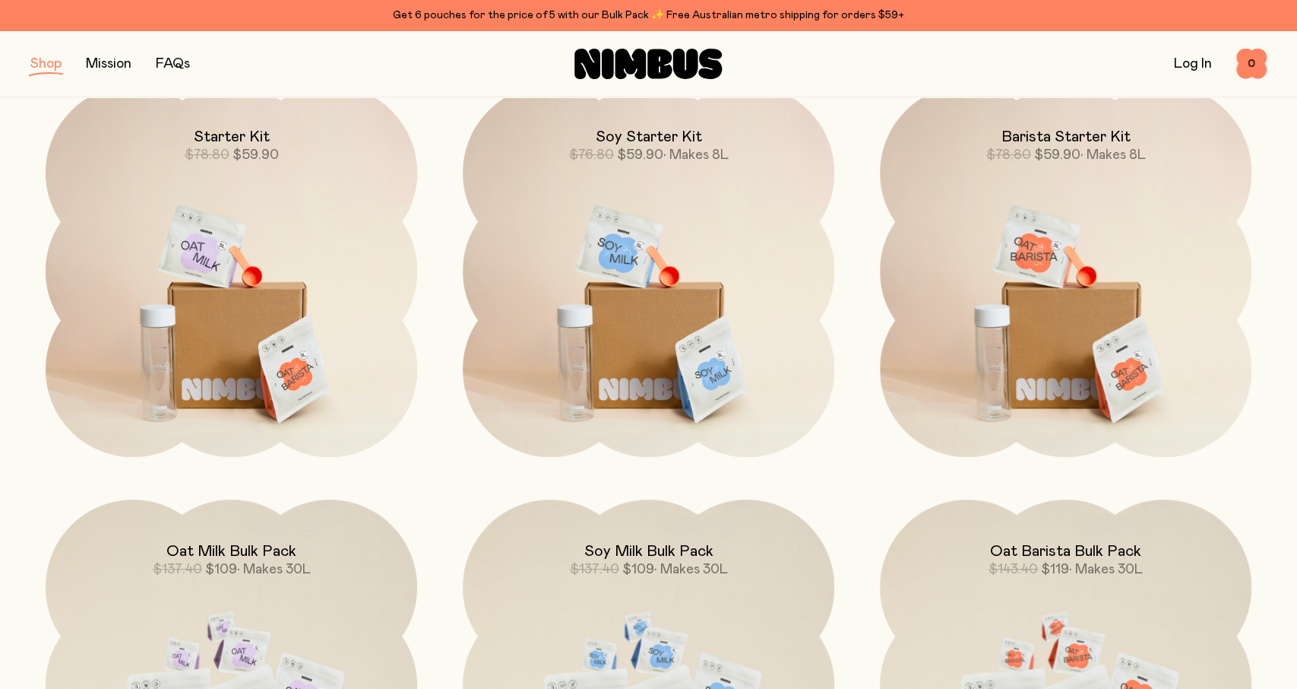
scroll to position [395, 0]
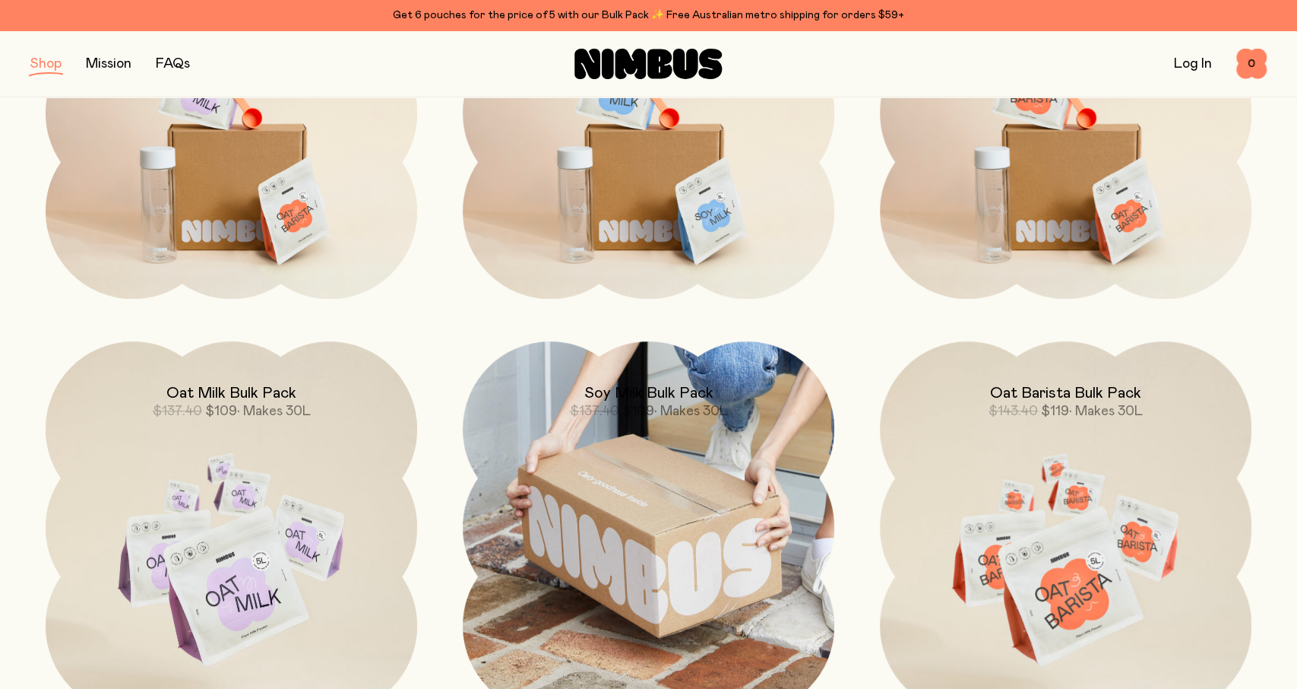
click at [694, 528] on img at bounding box center [649, 527] width 372 height 372
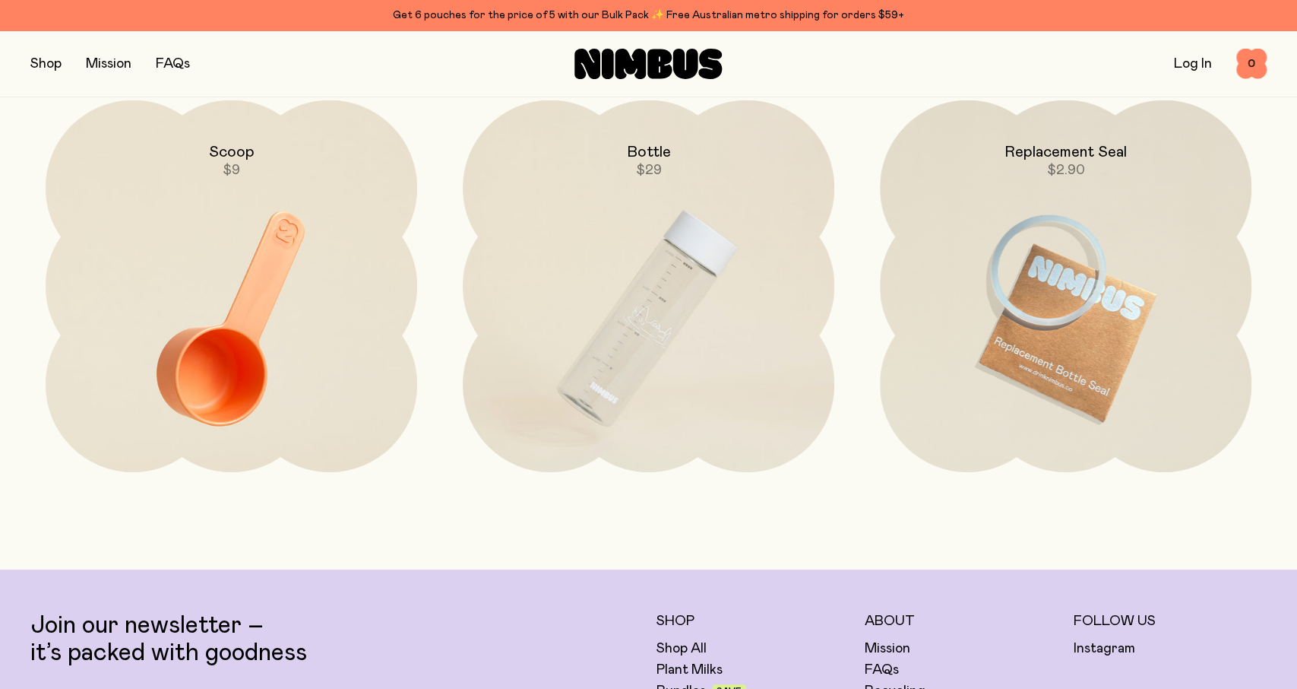
scroll to position [4110, 0]
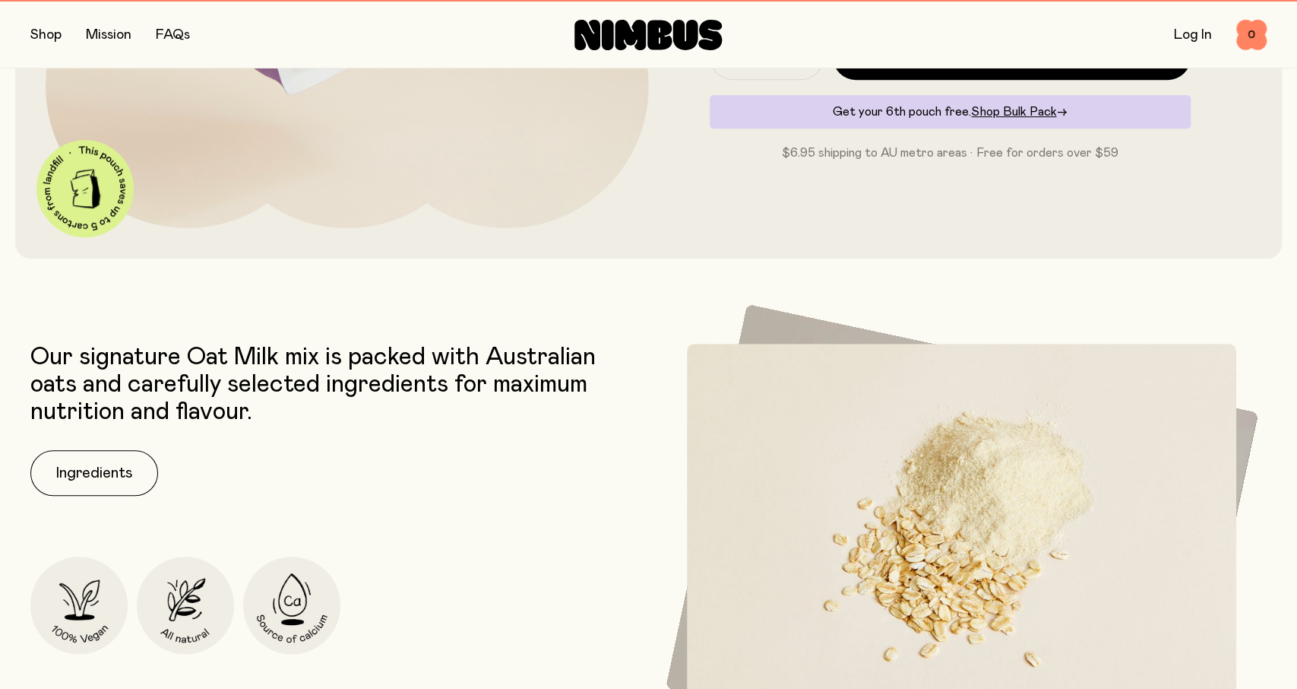
click at [87, 524] on div "Our signature Oat Milk mix is packed with Australian oats and carefully selecte…" at bounding box center [335, 550] width 611 height 413
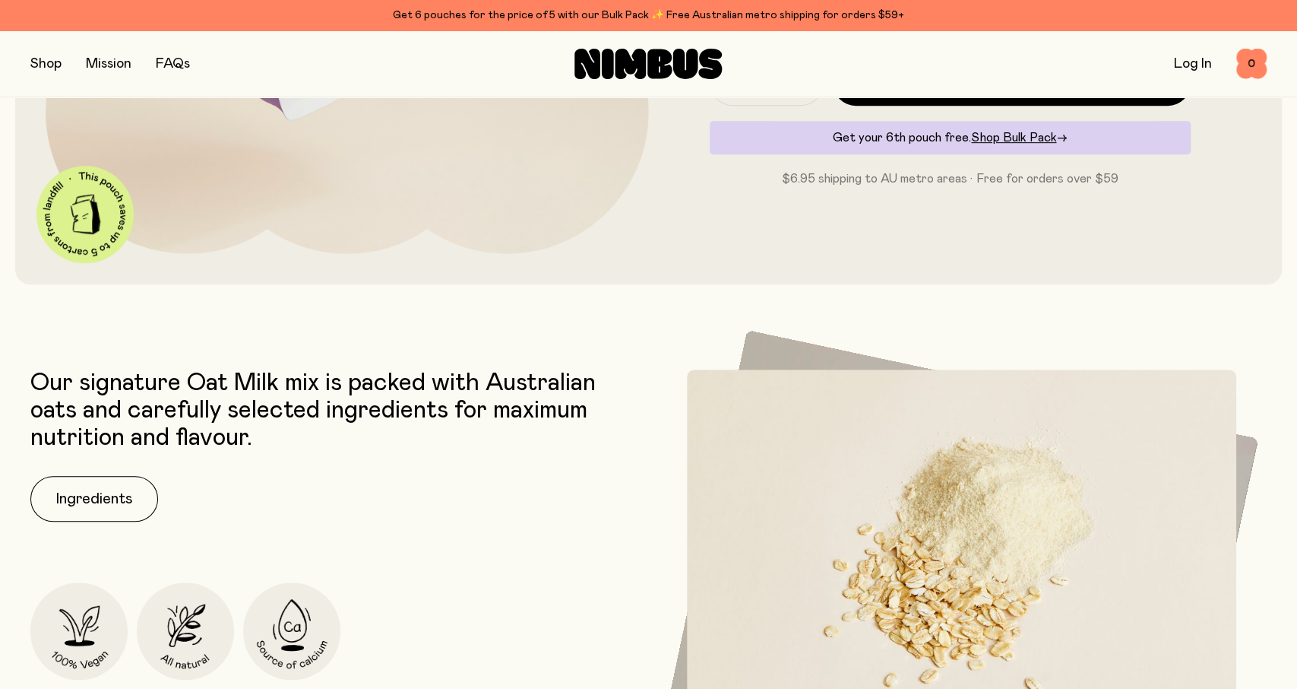
scroll to position [496, 0]
click at [116, 496] on button "Ingredients" at bounding box center [94, 498] width 128 height 46
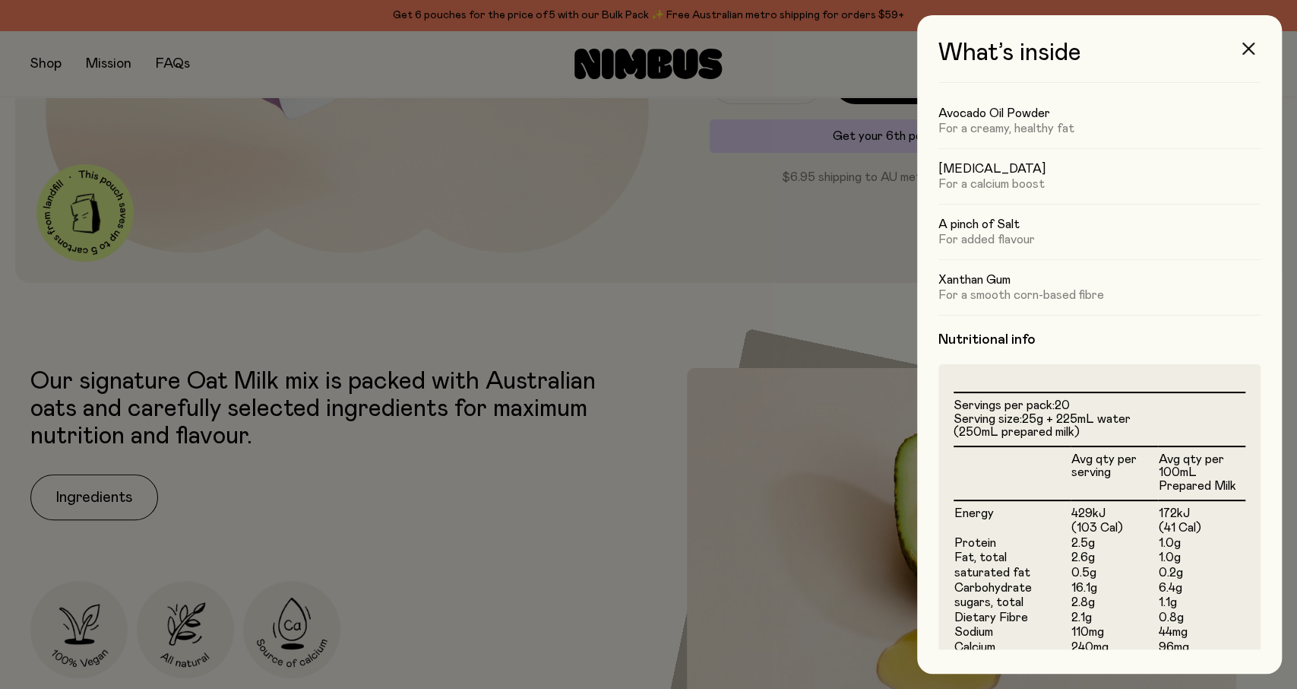
scroll to position [307, 0]
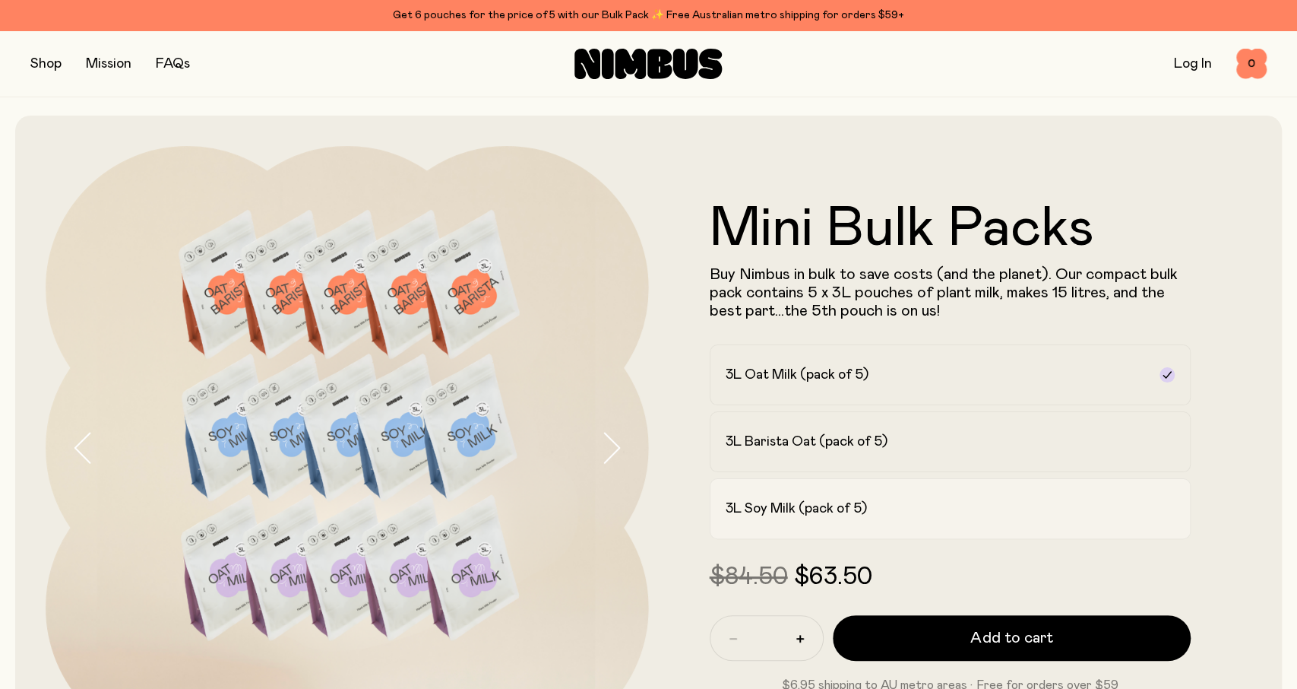
click at [784, 521] on label "3L Soy Milk (pack of 5)" at bounding box center [951, 508] width 482 height 61
